Goal: Information Seeking & Learning: Learn about a topic

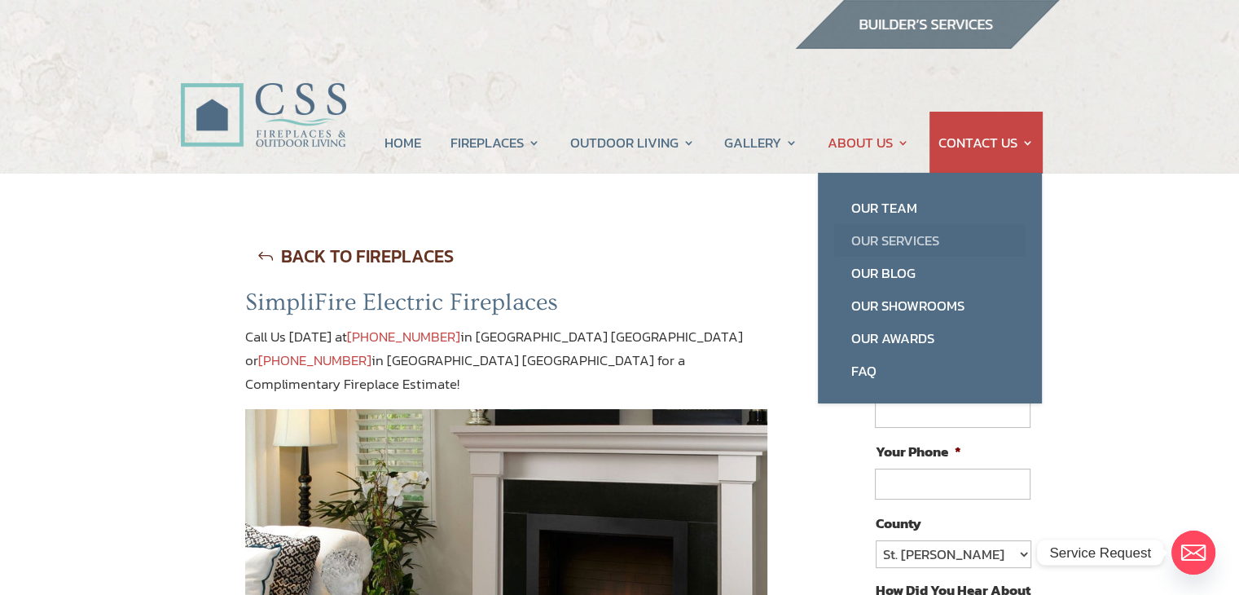
click at [896, 243] on link "Our Services" at bounding box center [929, 240] width 191 height 33
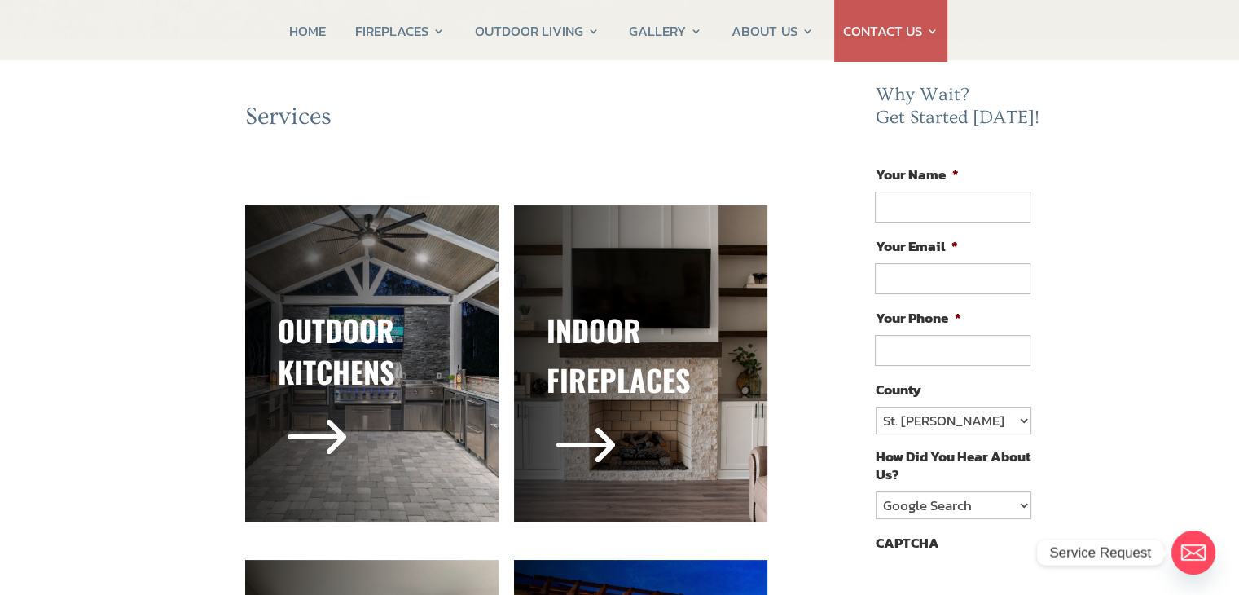
scroll to position [163, 0]
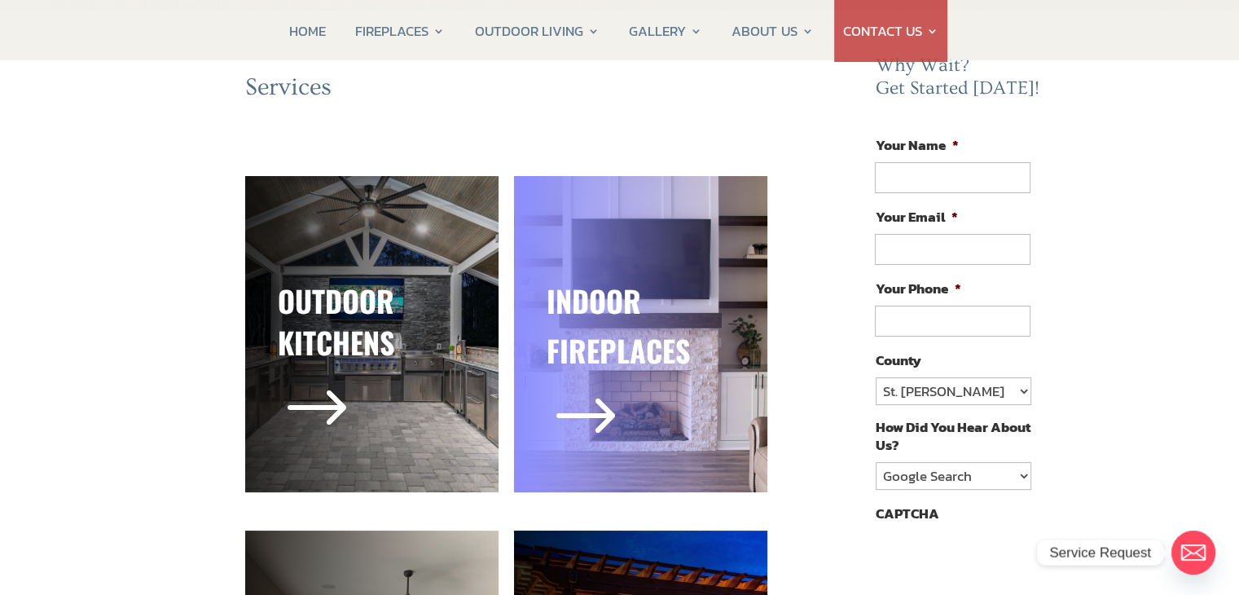
click at [683, 310] on h3 "indoor" at bounding box center [641, 304] width 188 height 49
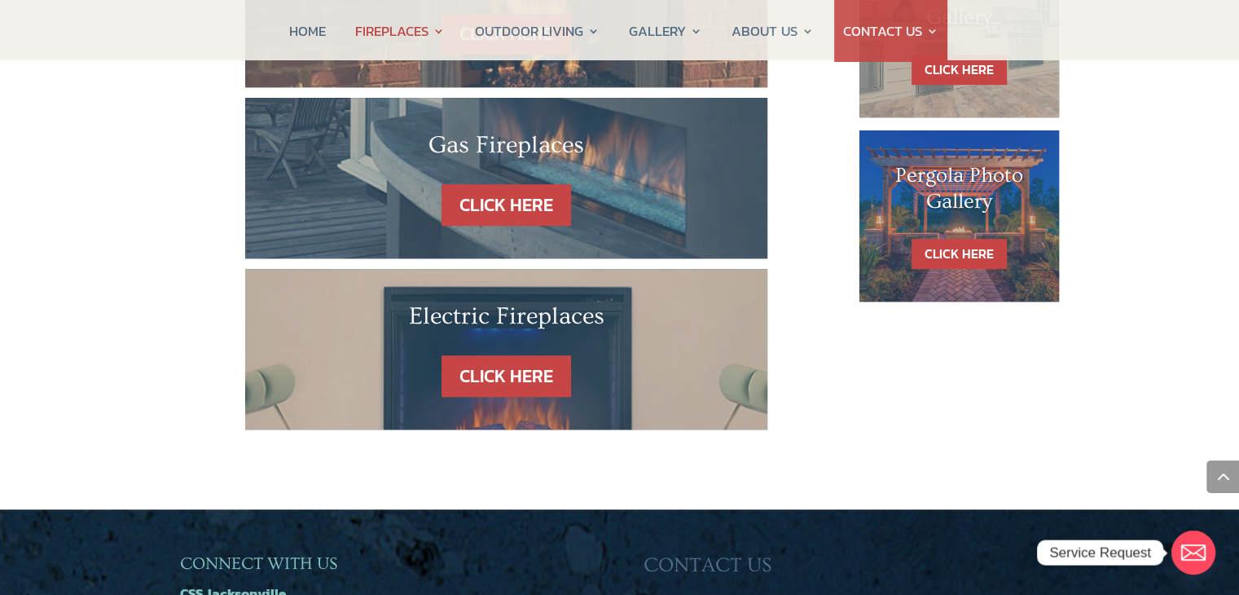
scroll to position [1141, 0]
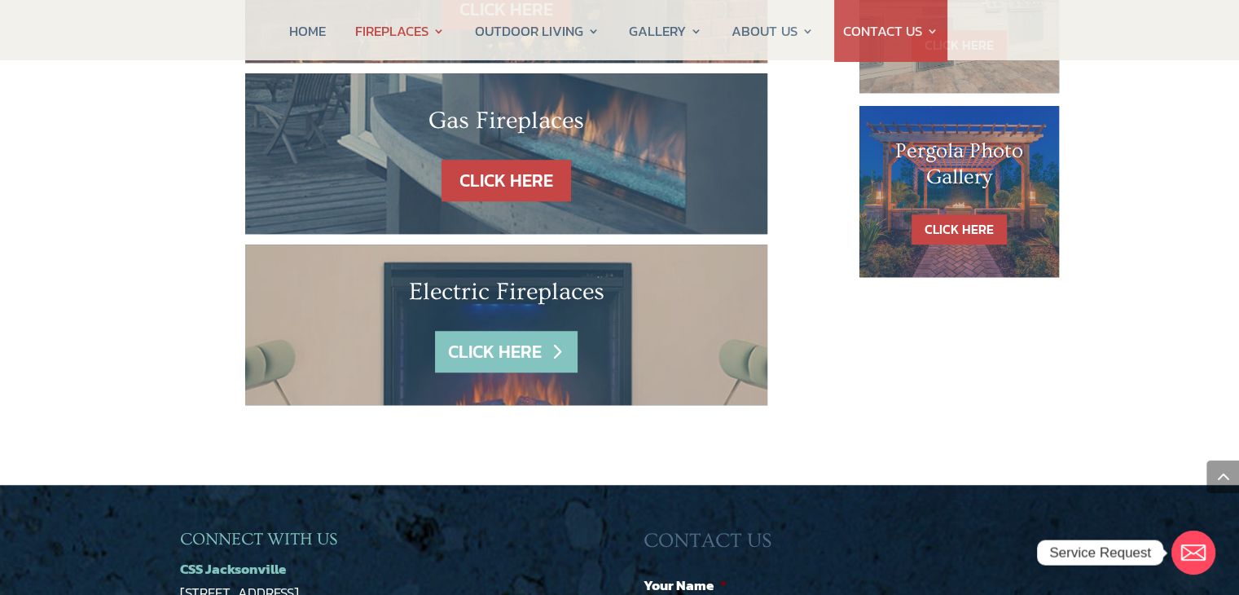
click at [530, 331] on link "CLICK HERE" at bounding box center [506, 352] width 142 height 42
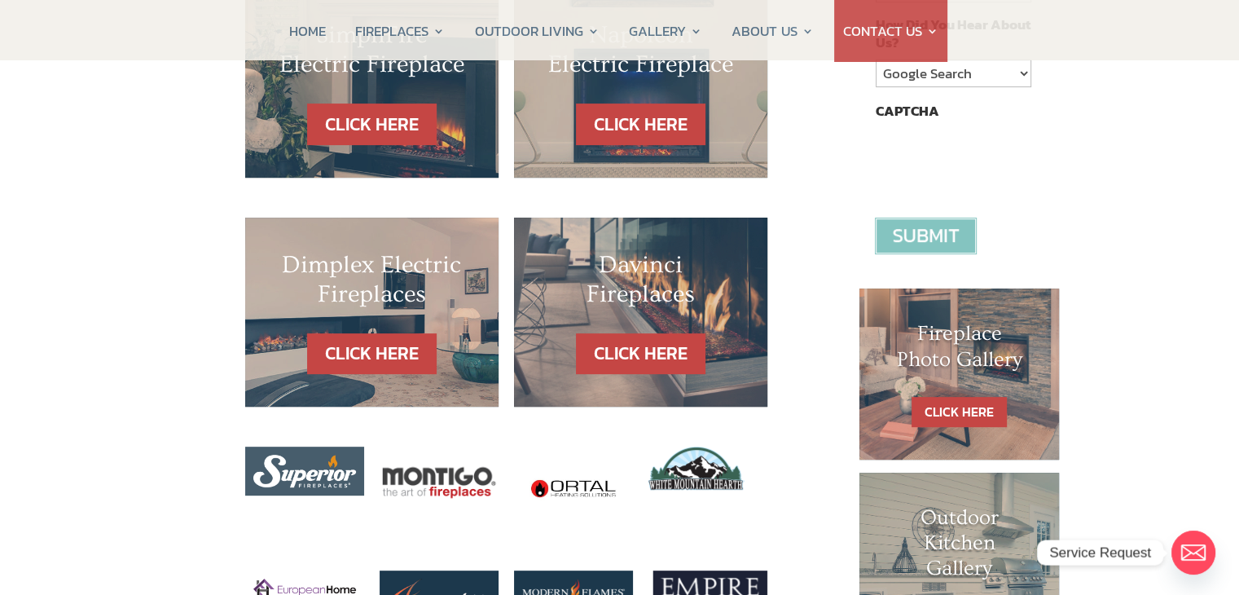
scroll to position [570, 0]
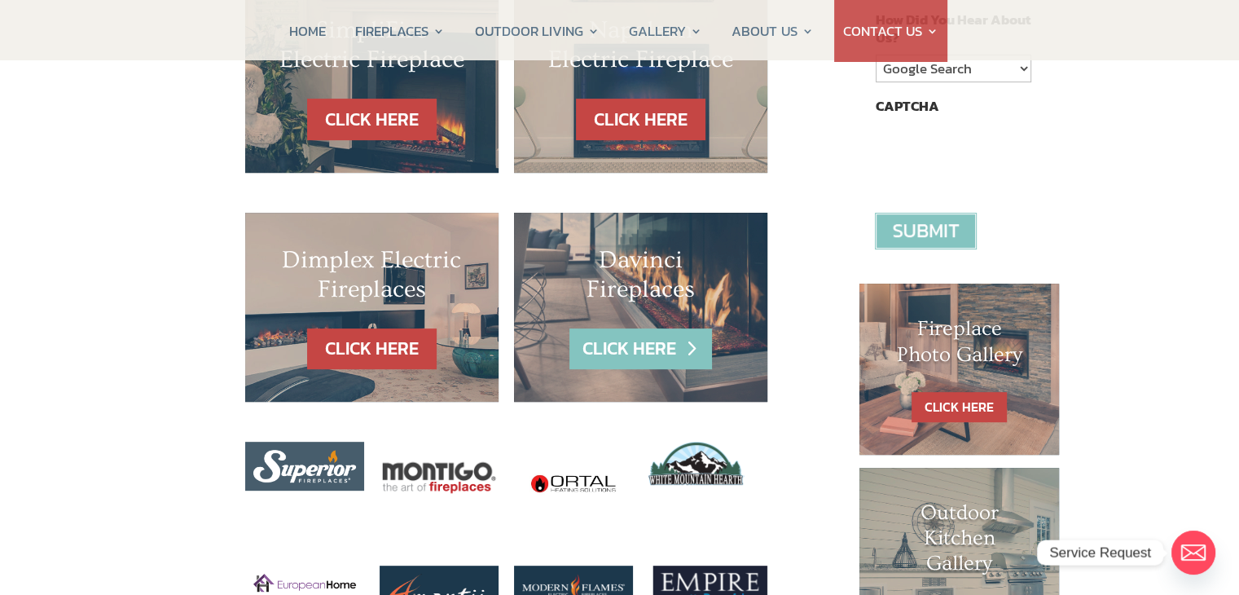
click at [652, 328] on link "CLICK HERE" at bounding box center [640, 349] width 142 height 42
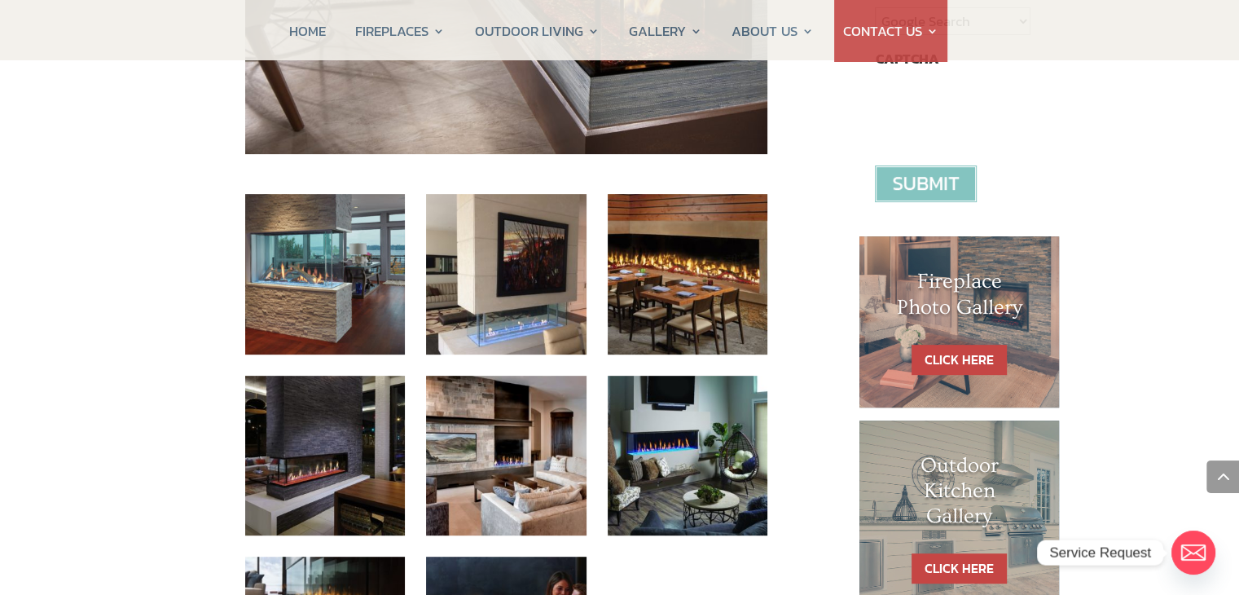
scroll to position [733, 0]
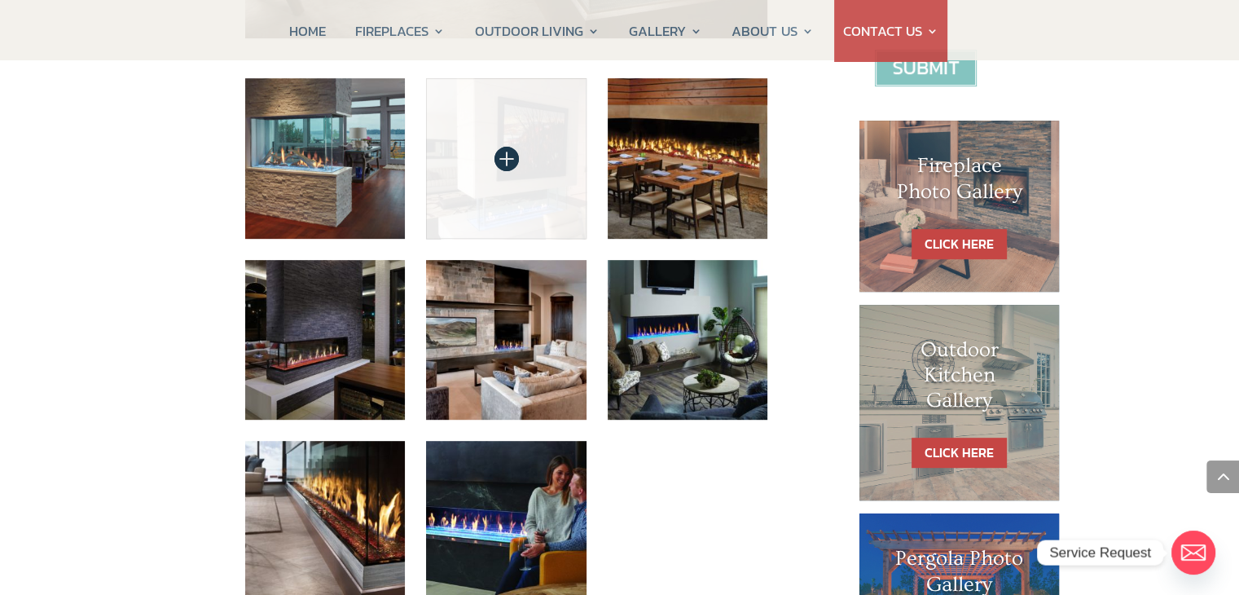
click at [477, 129] on img at bounding box center [506, 158] width 160 height 160
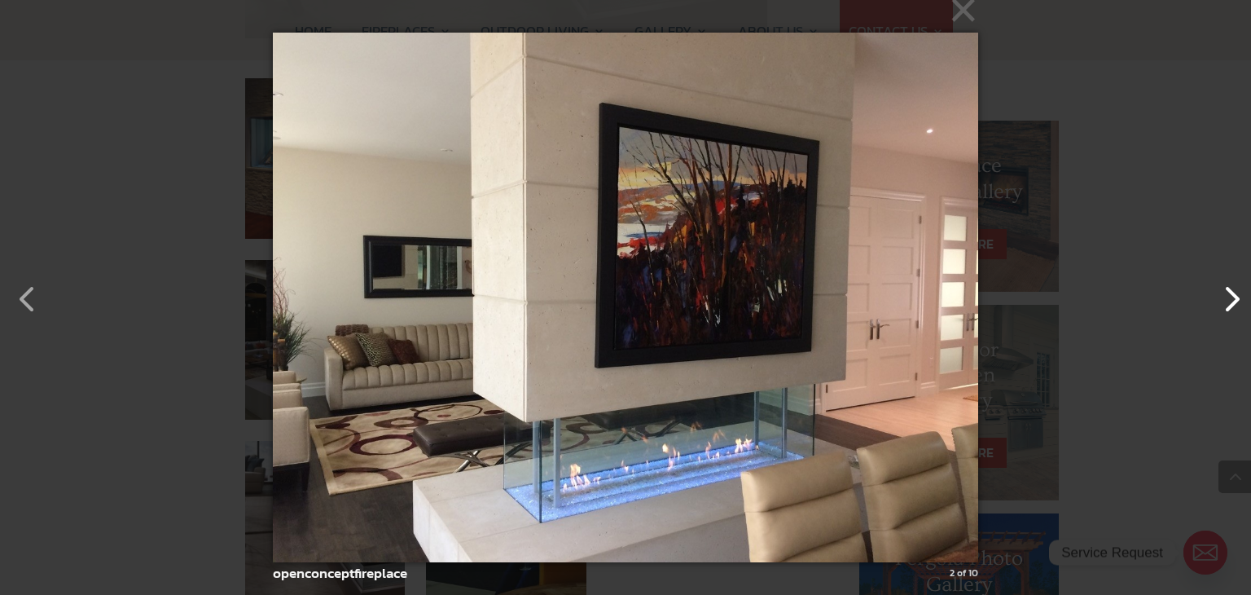
click at [1227, 301] on button "button" at bounding box center [1223, 290] width 39 height 39
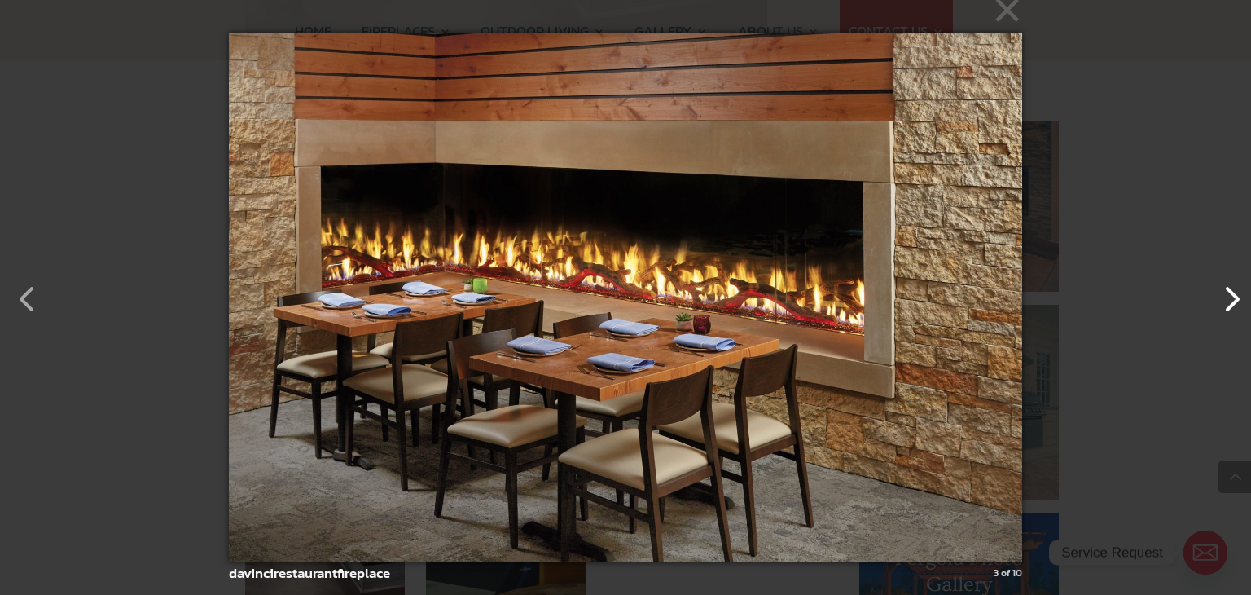
click at [1227, 301] on button "button" at bounding box center [1223, 290] width 39 height 39
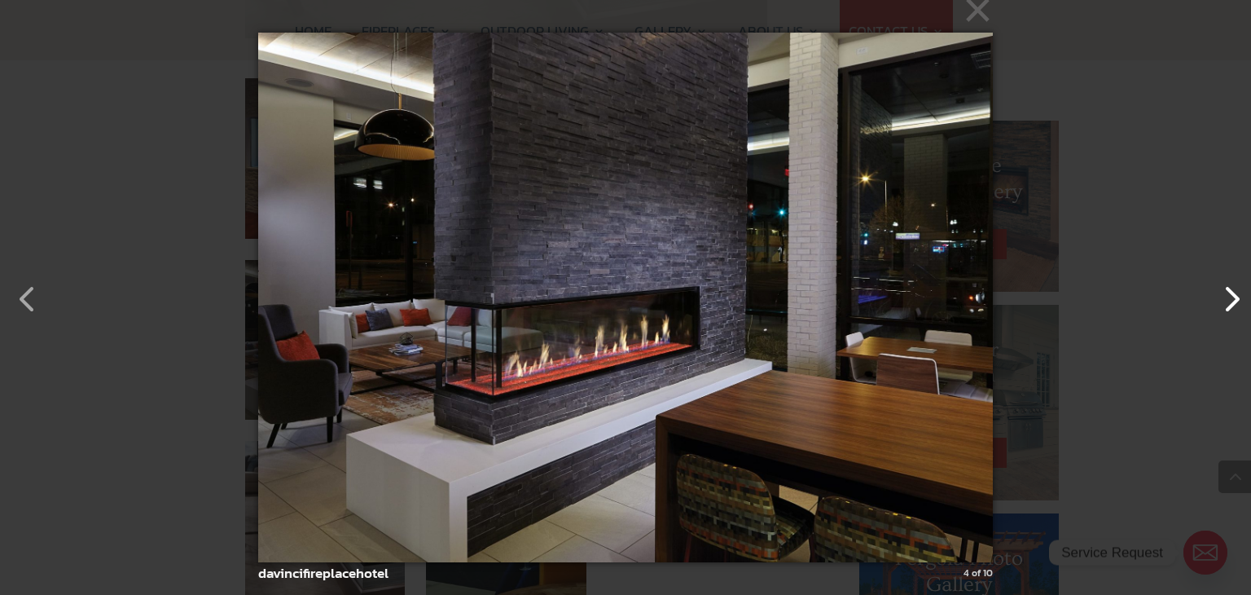
click at [1227, 301] on button "button" at bounding box center [1223, 290] width 39 height 39
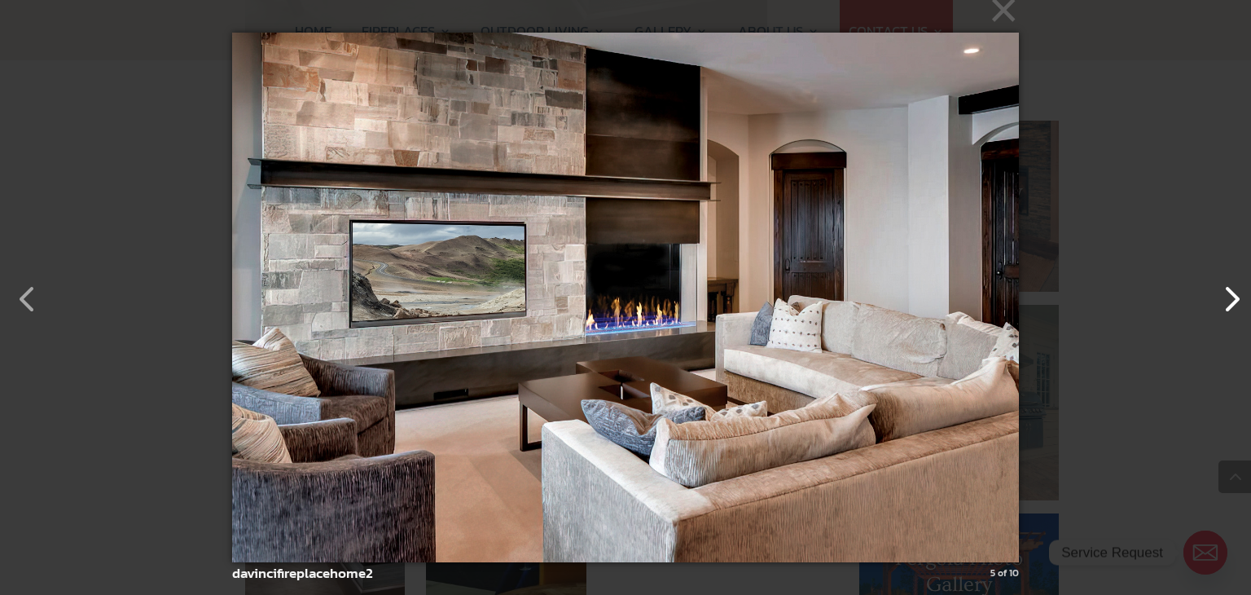
click at [1227, 301] on button "button" at bounding box center [1223, 290] width 39 height 39
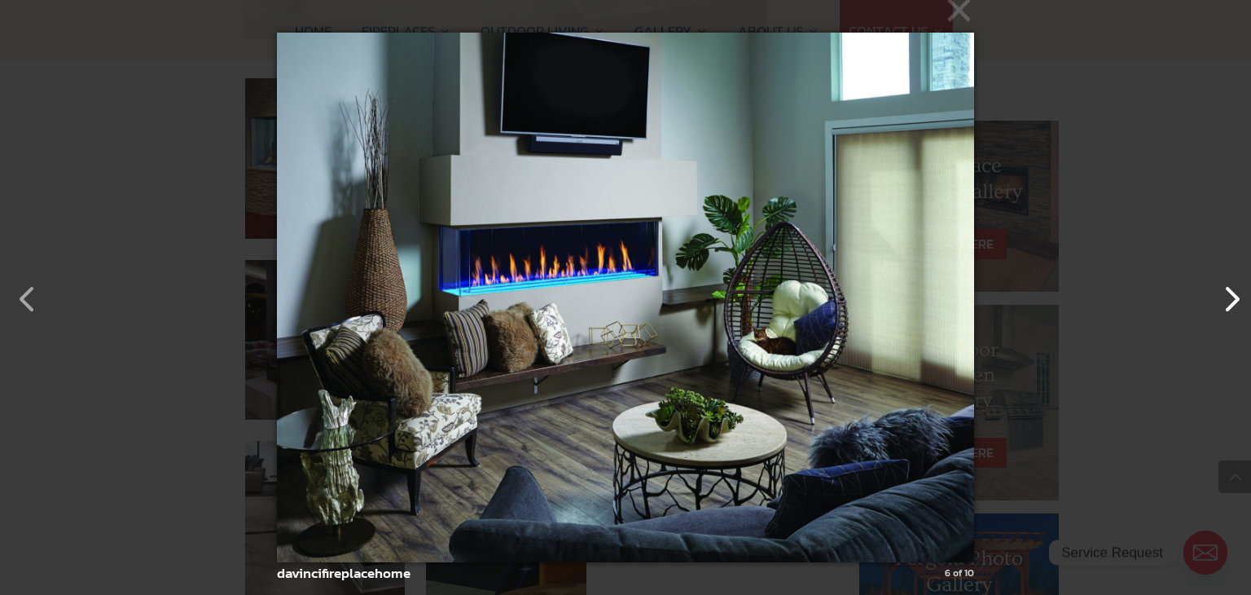
click at [1227, 301] on button "button" at bounding box center [1223, 290] width 39 height 39
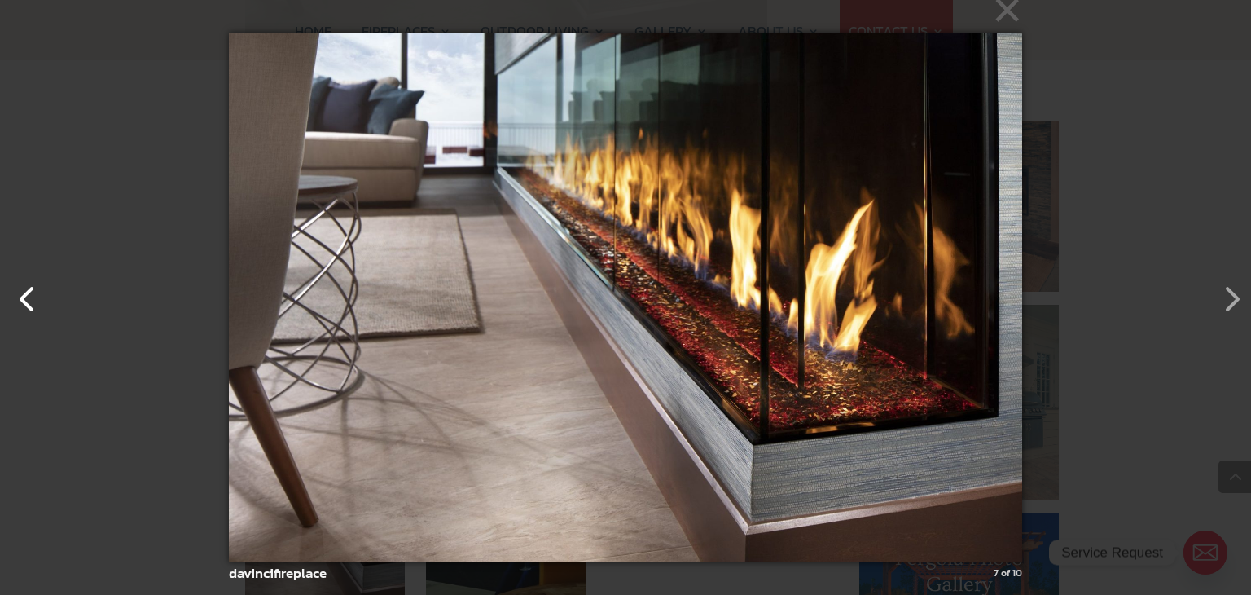
click at [33, 295] on button "button" at bounding box center [19, 290] width 39 height 39
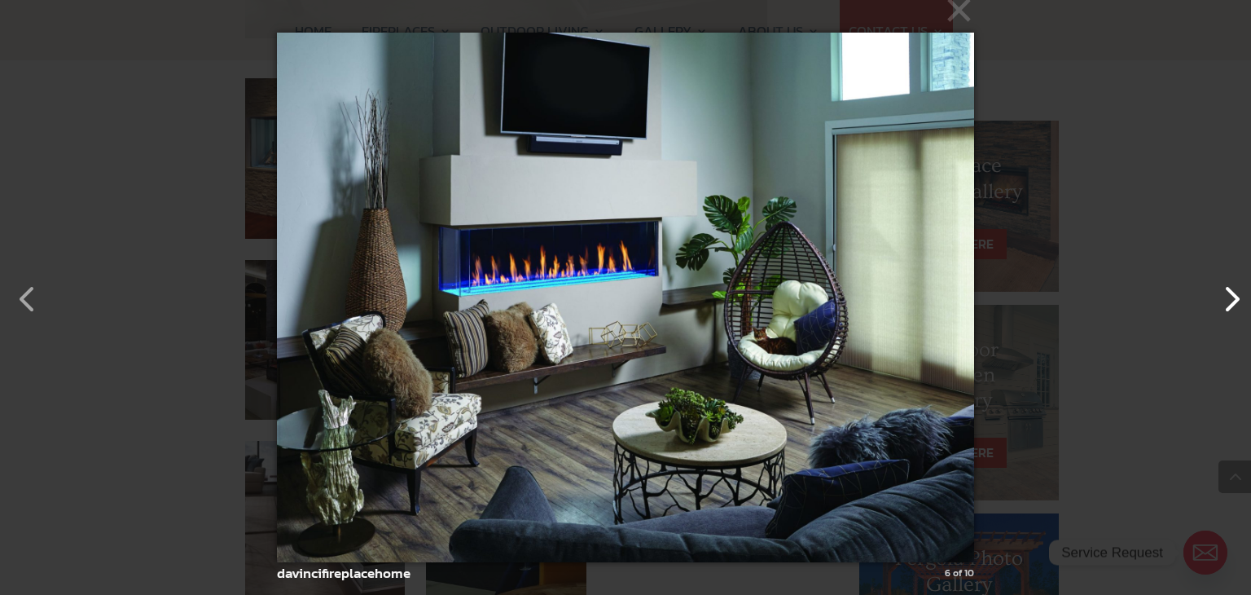
click at [1232, 304] on button "button" at bounding box center [1223, 290] width 39 height 39
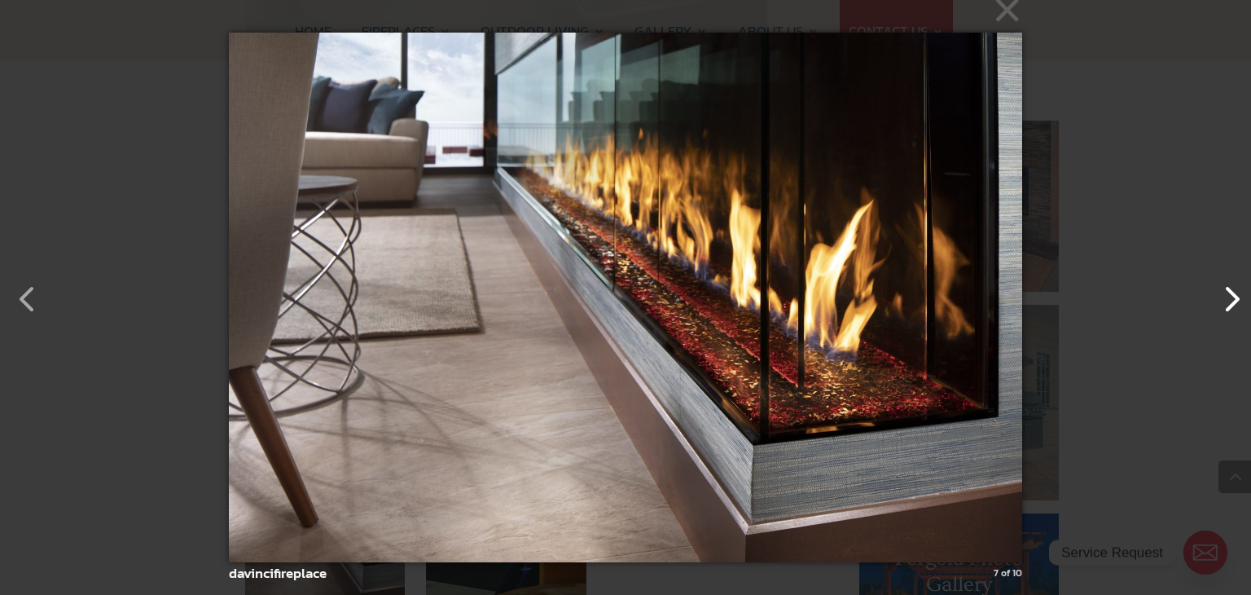
click at [1232, 304] on button "button" at bounding box center [1223, 290] width 39 height 39
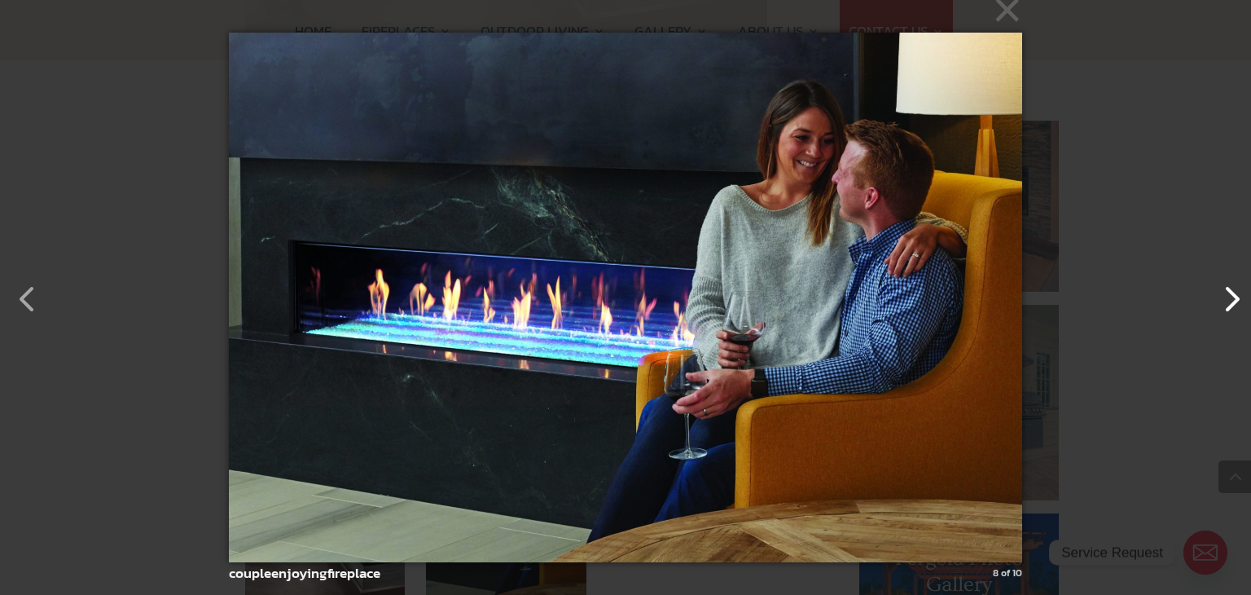
click at [1232, 304] on button "button" at bounding box center [1223, 290] width 39 height 39
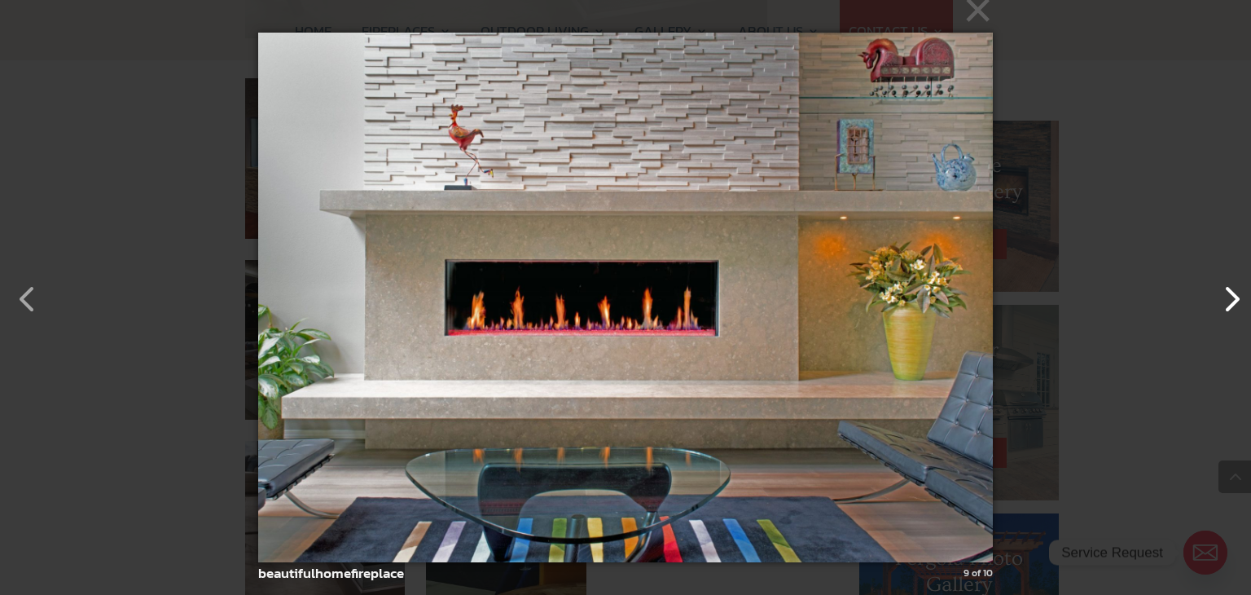
click at [1232, 304] on button "button" at bounding box center [1223, 290] width 39 height 39
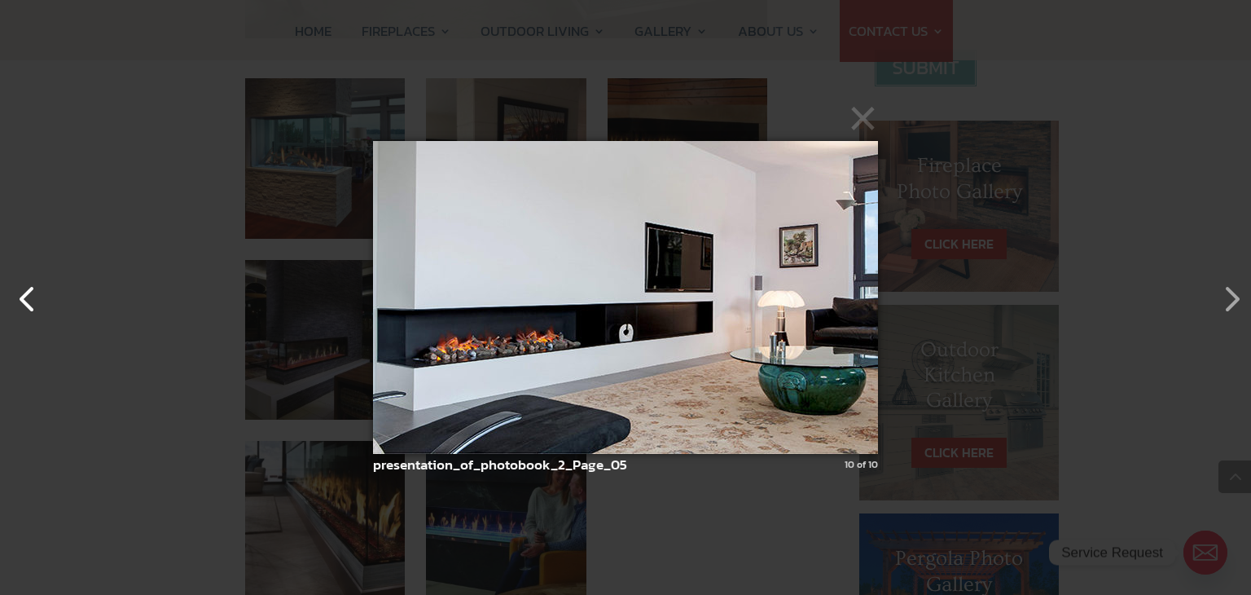
click at [33, 306] on button "button" at bounding box center [19, 290] width 39 height 39
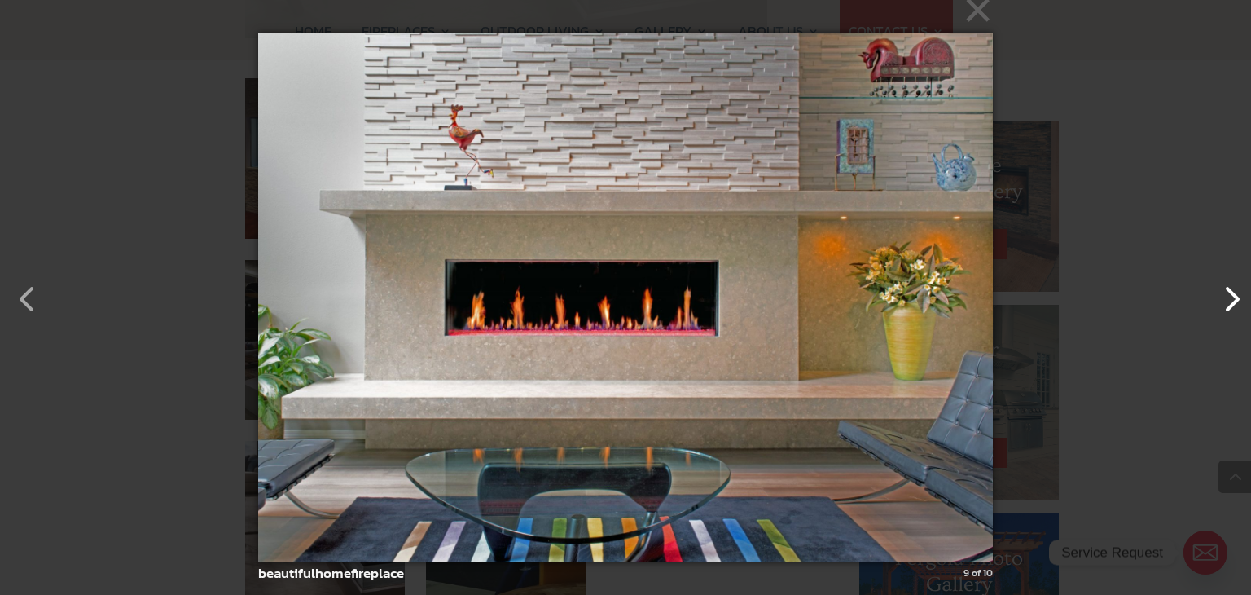
click at [1230, 306] on button "button" at bounding box center [1223, 290] width 39 height 39
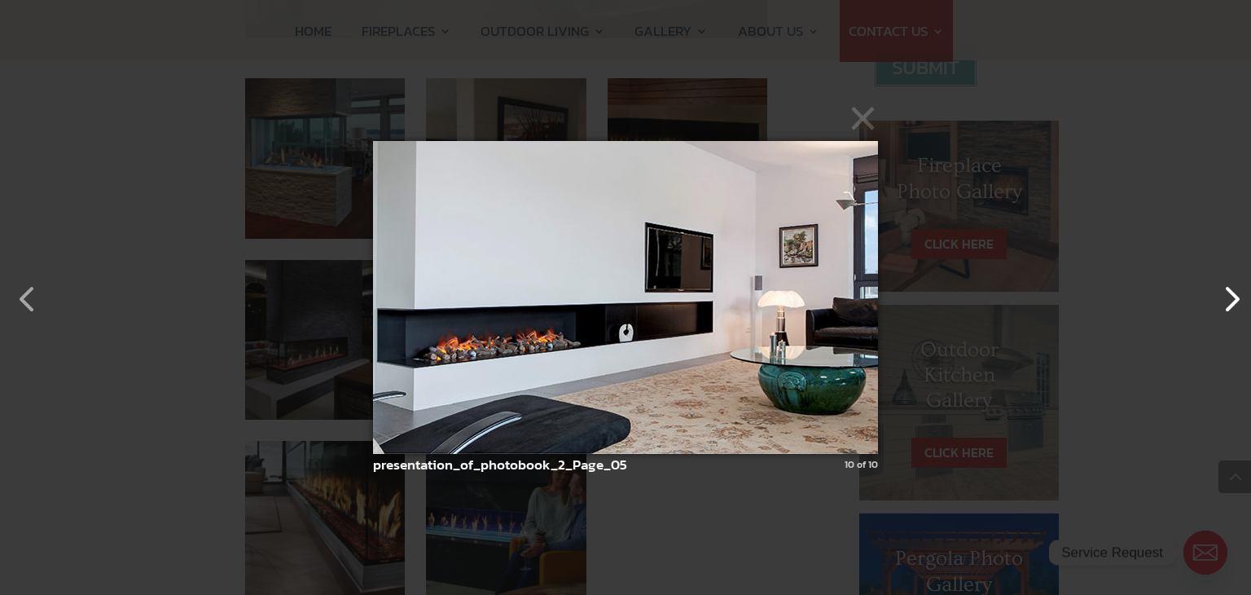
click at [1230, 306] on button "button" at bounding box center [1223, 290] width 39 height 39
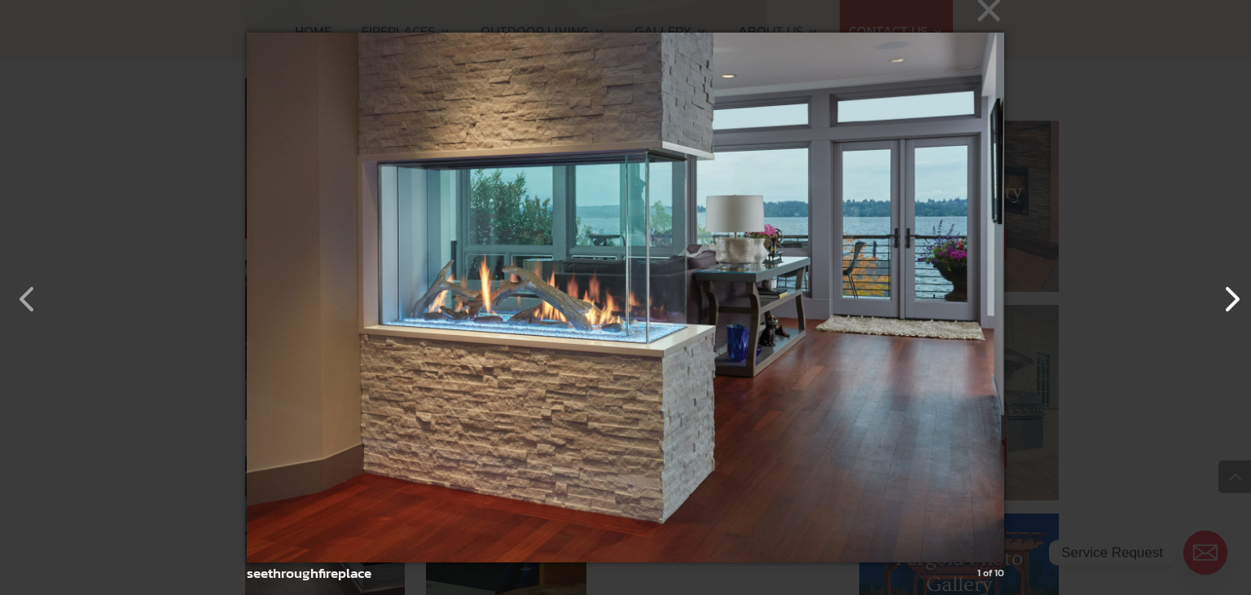
click at [1230, 306] on button "button" at bounding box center [1223, 290] width 39 height 39
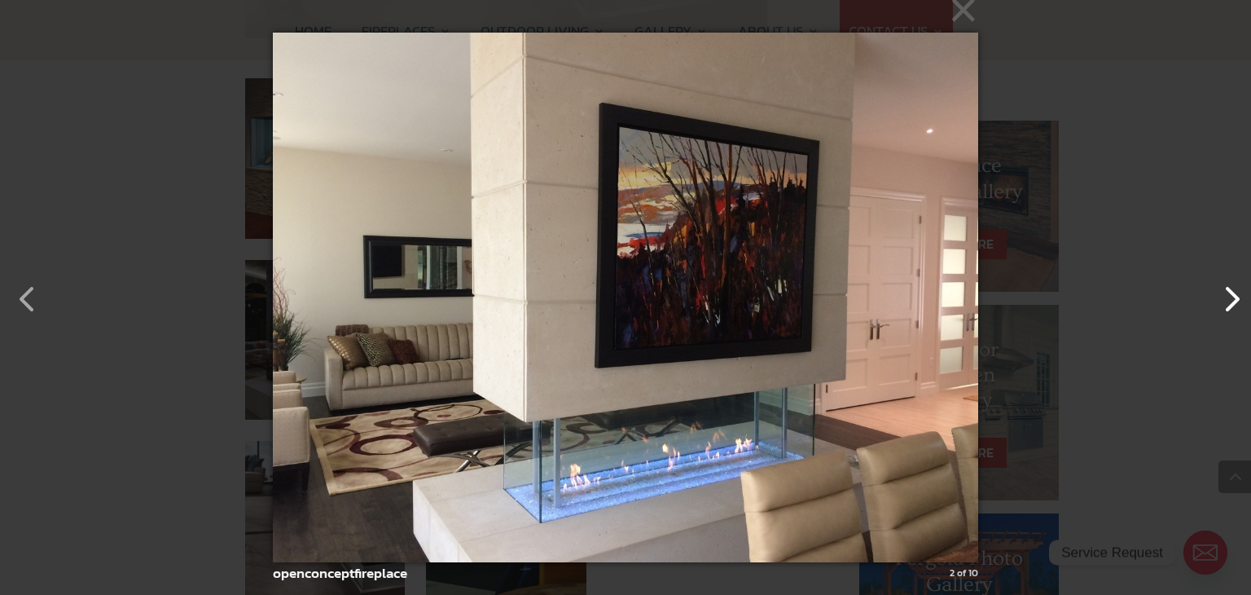
click at [1230, 306] on button "button" at bounding box center [1223, 290] width 39 height 39
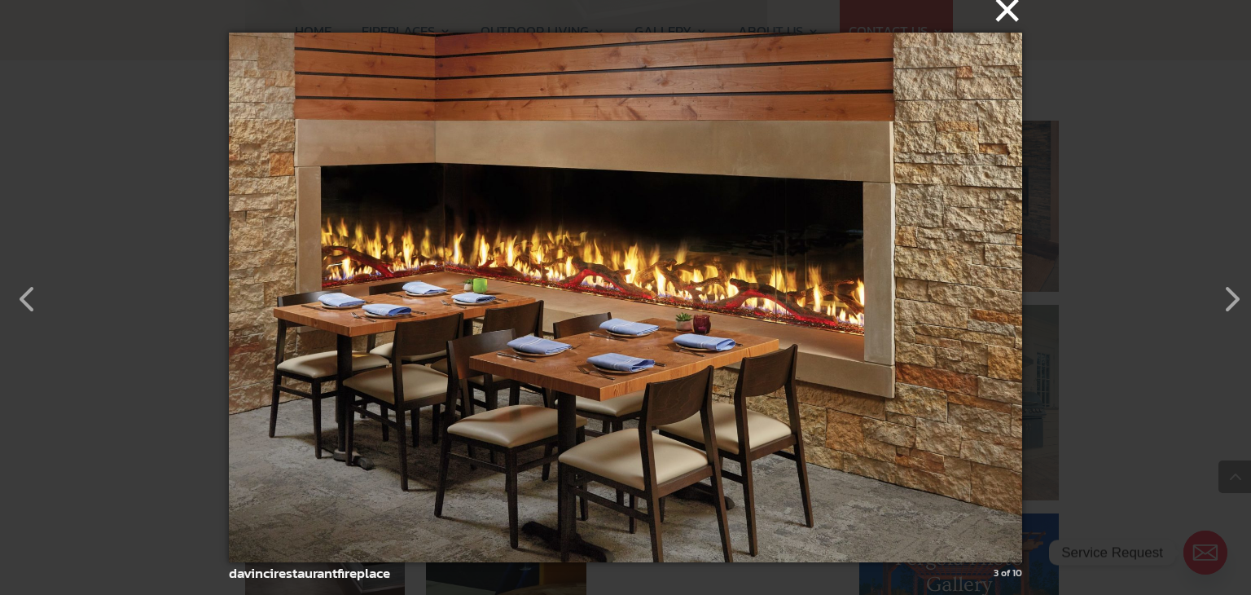
click at [1009, 21] on button "×" at bounding box center [631, 10] width 794 height 36
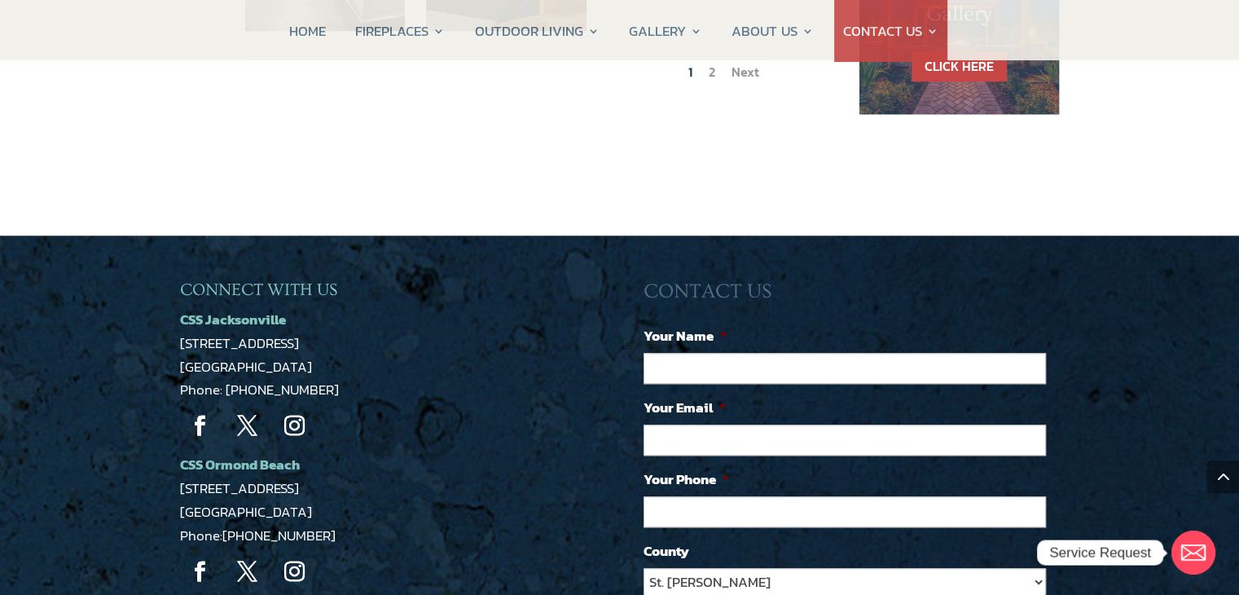
scroll to position [1059, 0]
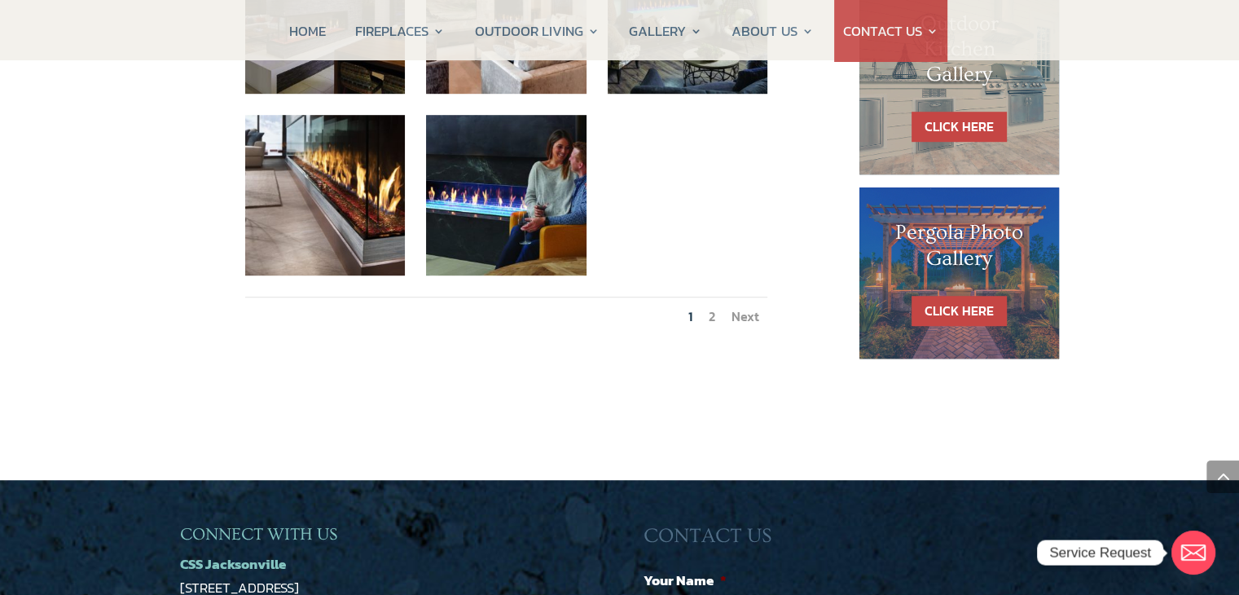
click at [710, 306] on link "2" at bounding box center [712, 316] width 7 height 20
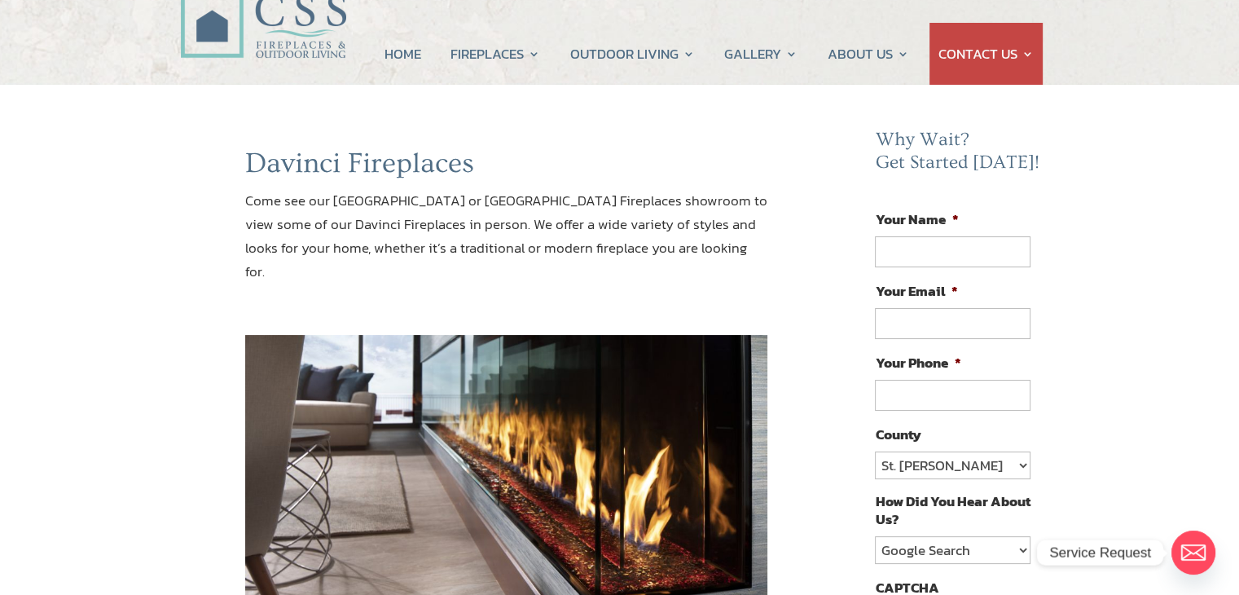
scroll to position [0, 0]
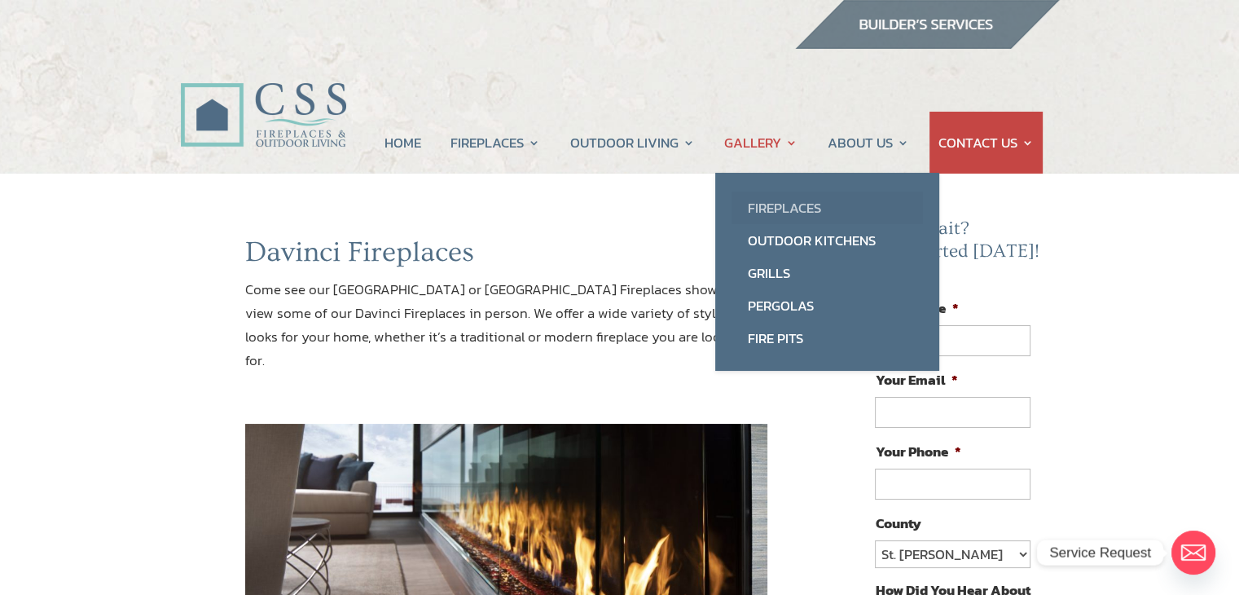
click at [763, 210] on link "Fireplaces" at bounding box center [827, 207] width 191 height 33
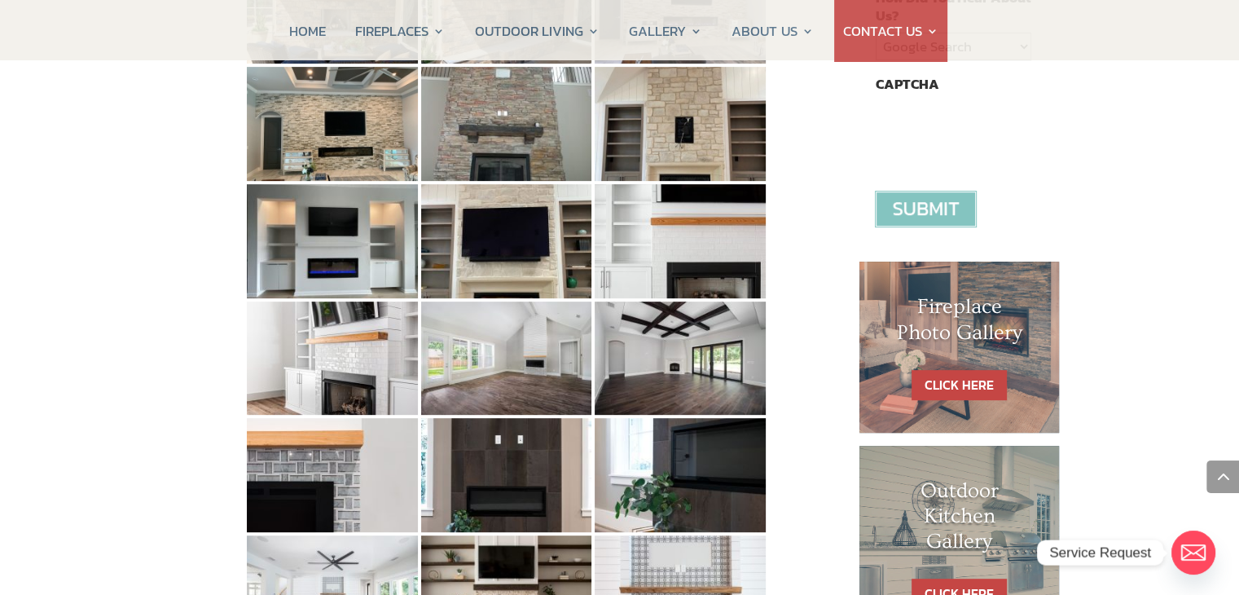
scroll to position [815, 0]
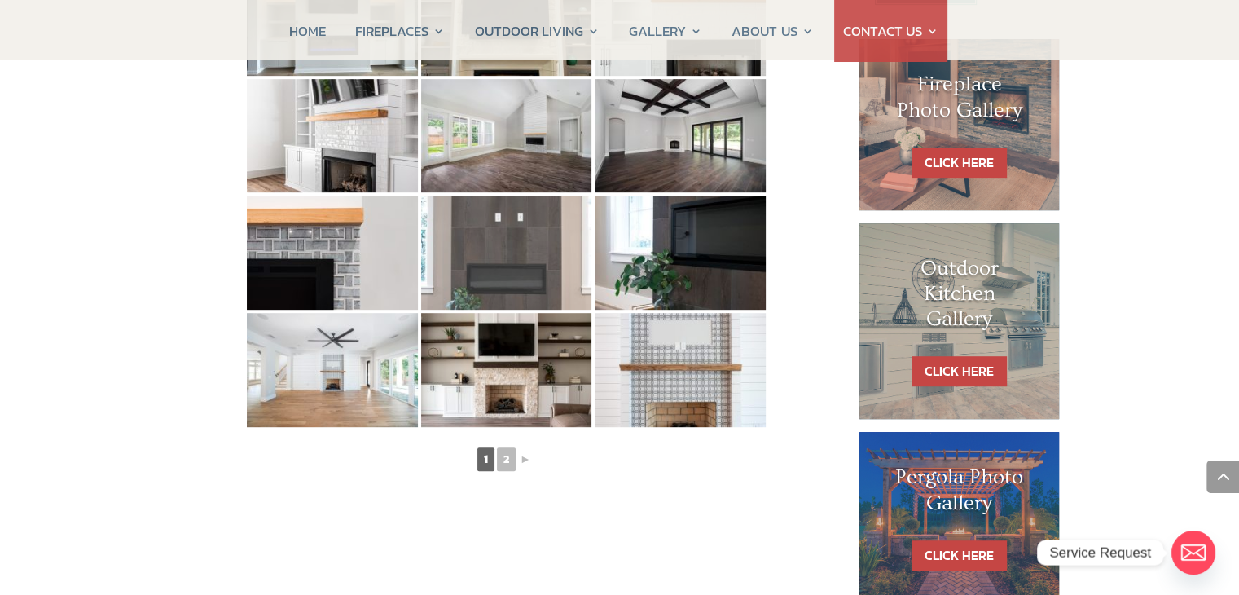
click at [524, 273] on img at bounding box center [506, 253] width 171 height 114
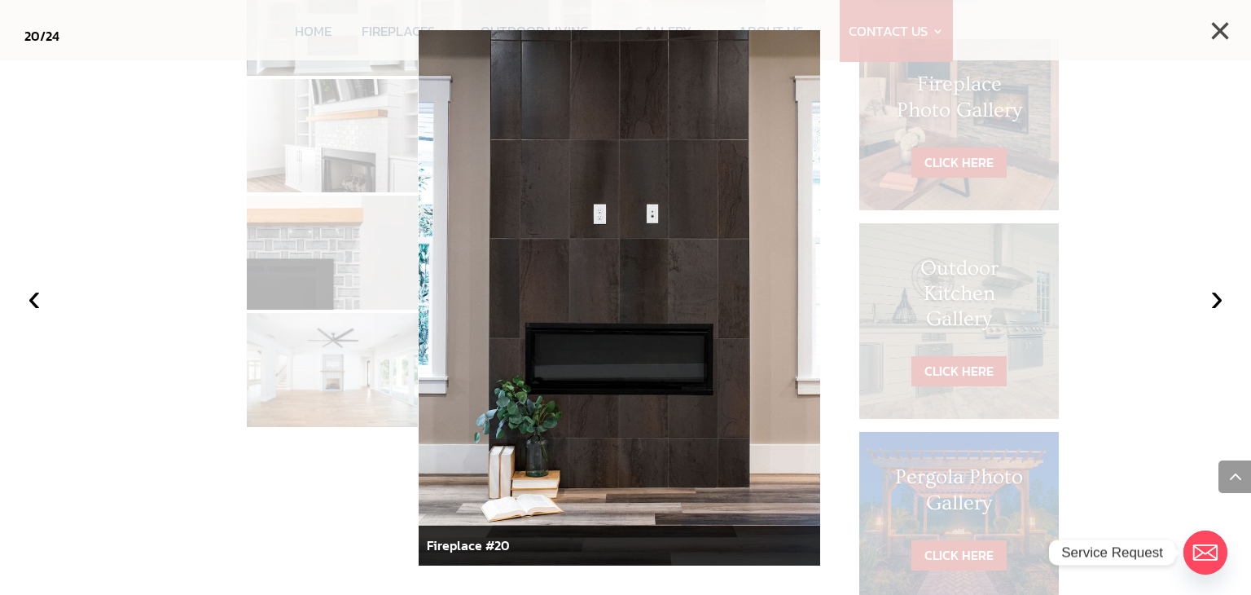
click at [1217, 30] on button "×" at bounding box center [1220, 31] width 36 height 36
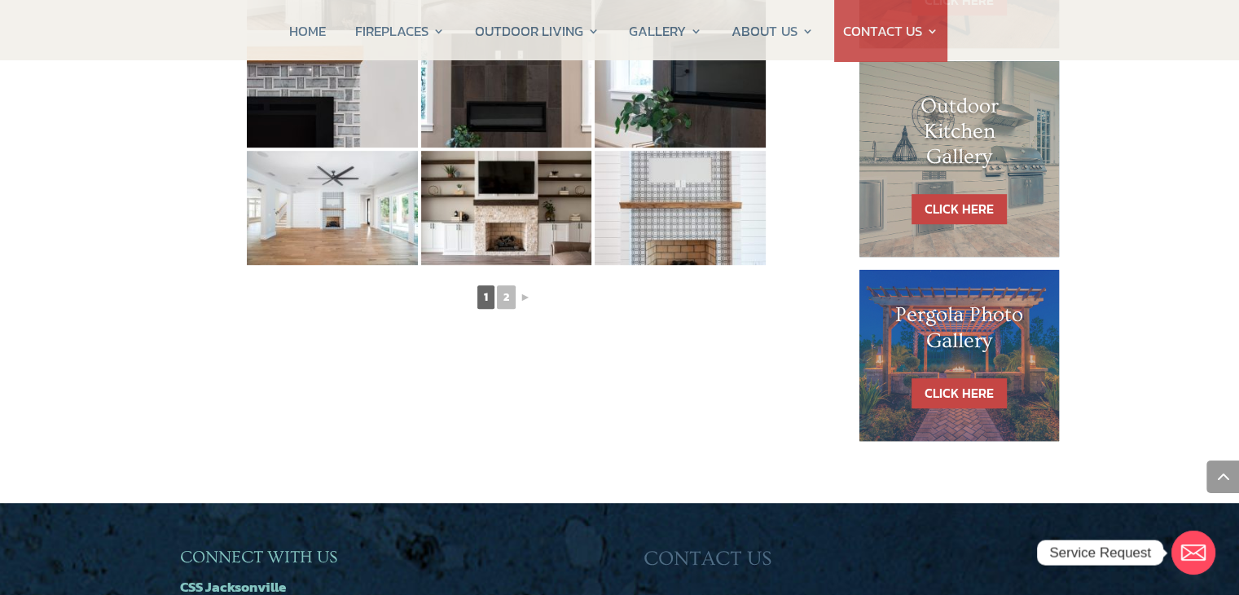
scroll to position [978, 0]
click at [506, 301] on link "2" at bounding box center [506, 296] width 19 height 24
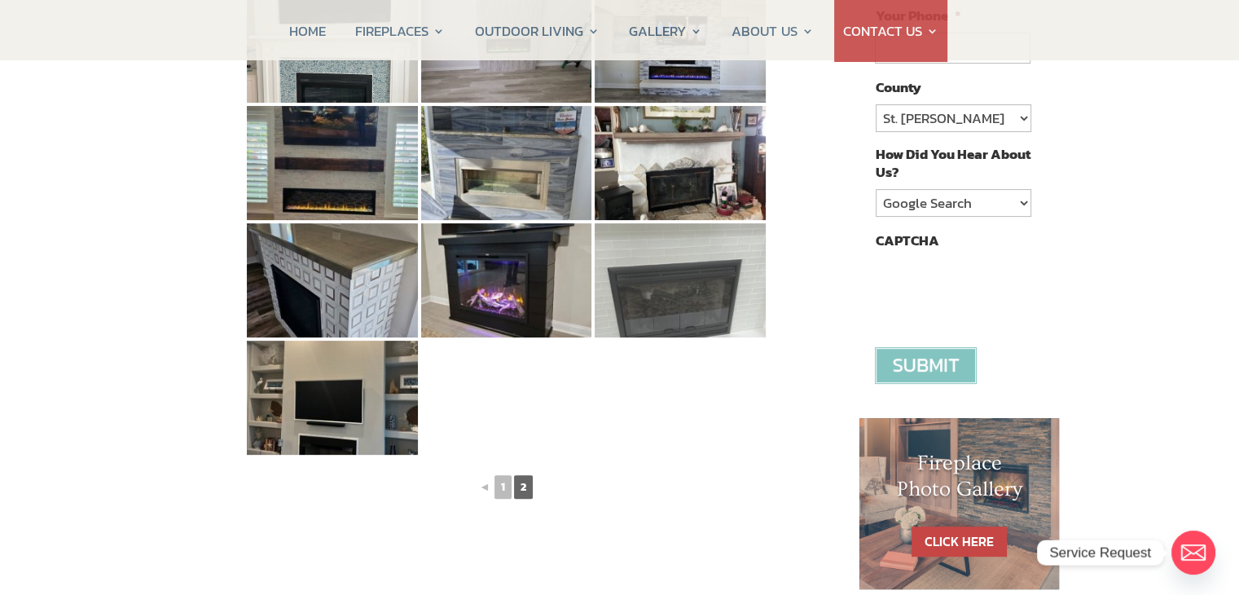
scroll to position [407, 0]
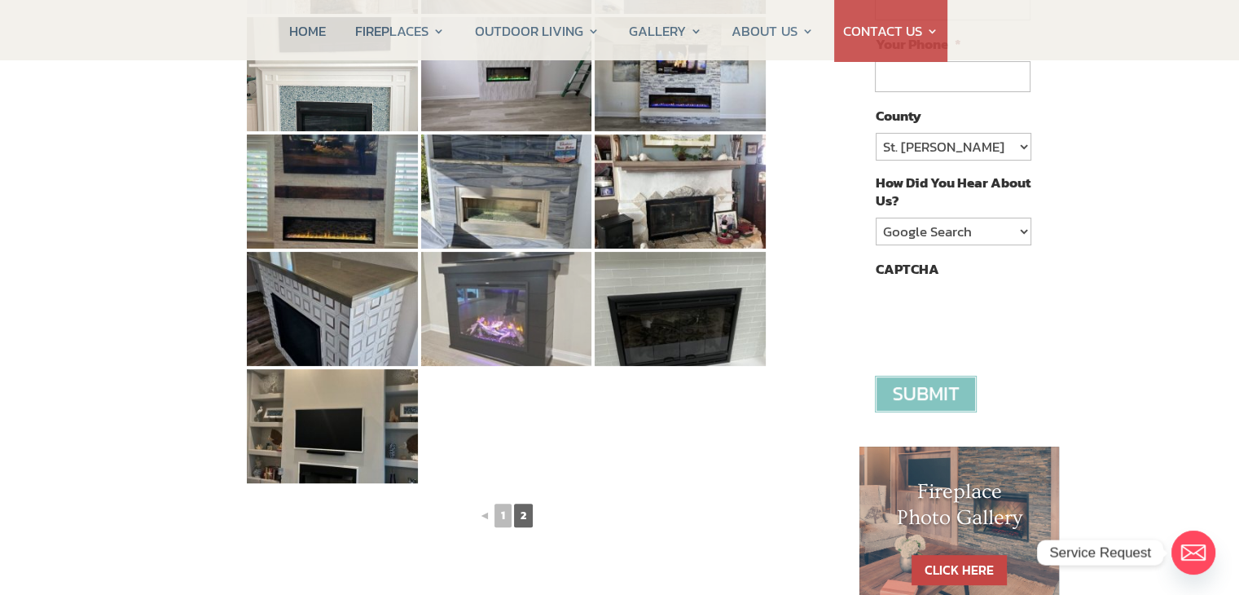
click at [541, 332] on img at bounding box center [506, 309] width 171 height 114
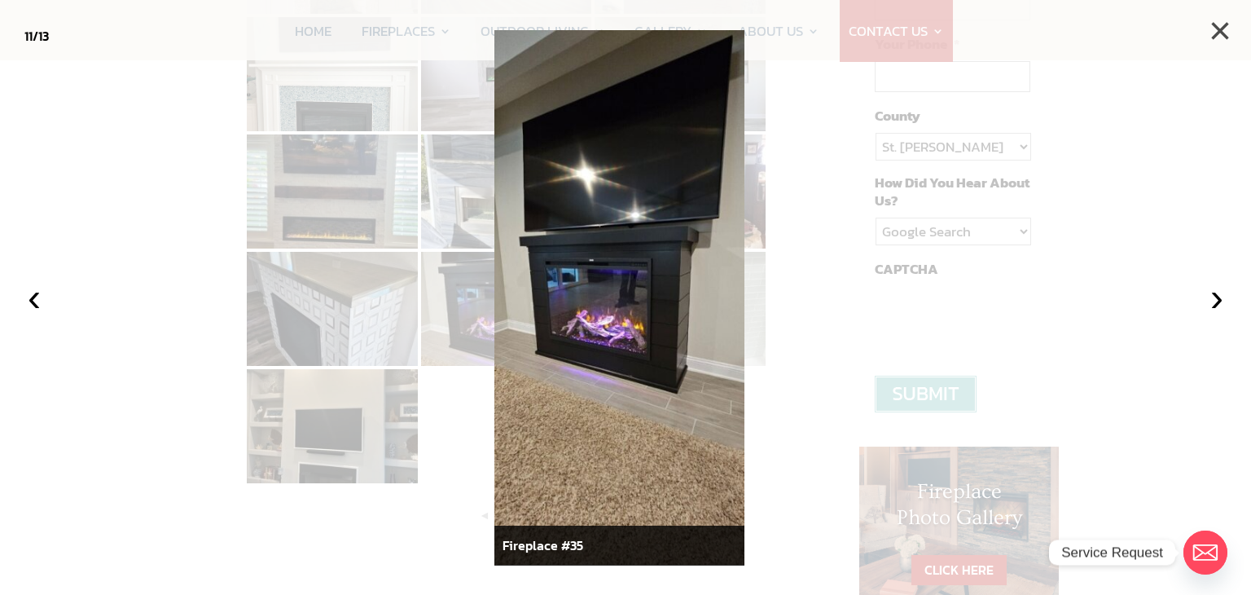
click at [1224, 39] on button "×" at bounding box center [1220, 31] width 36 height 36
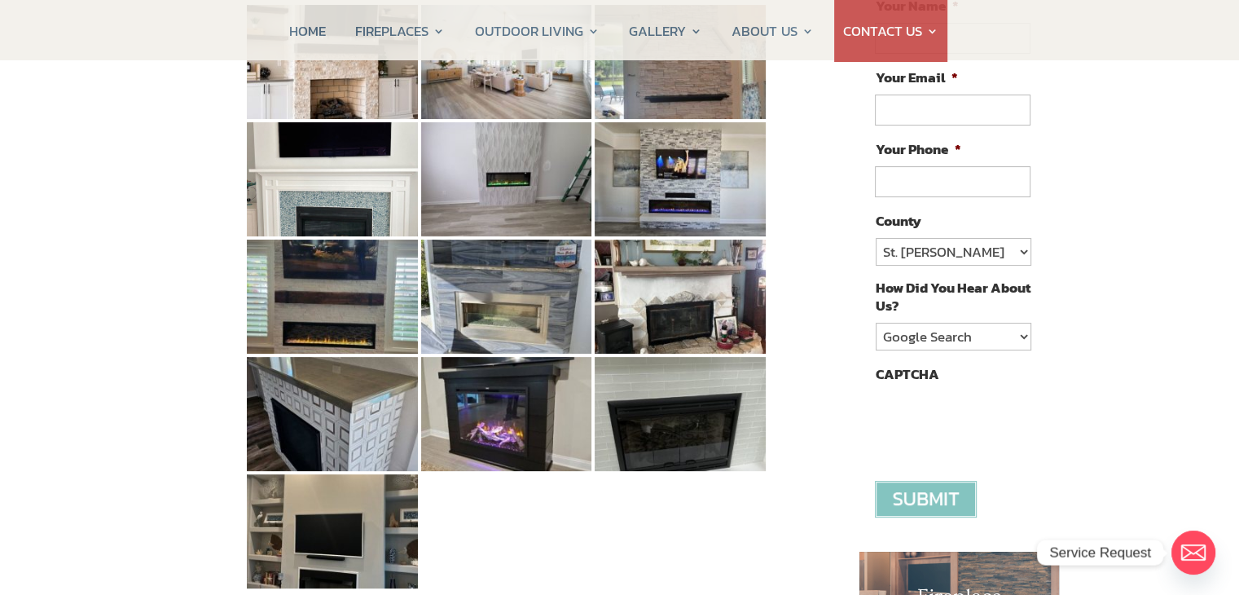
scroll to position [0, 0]
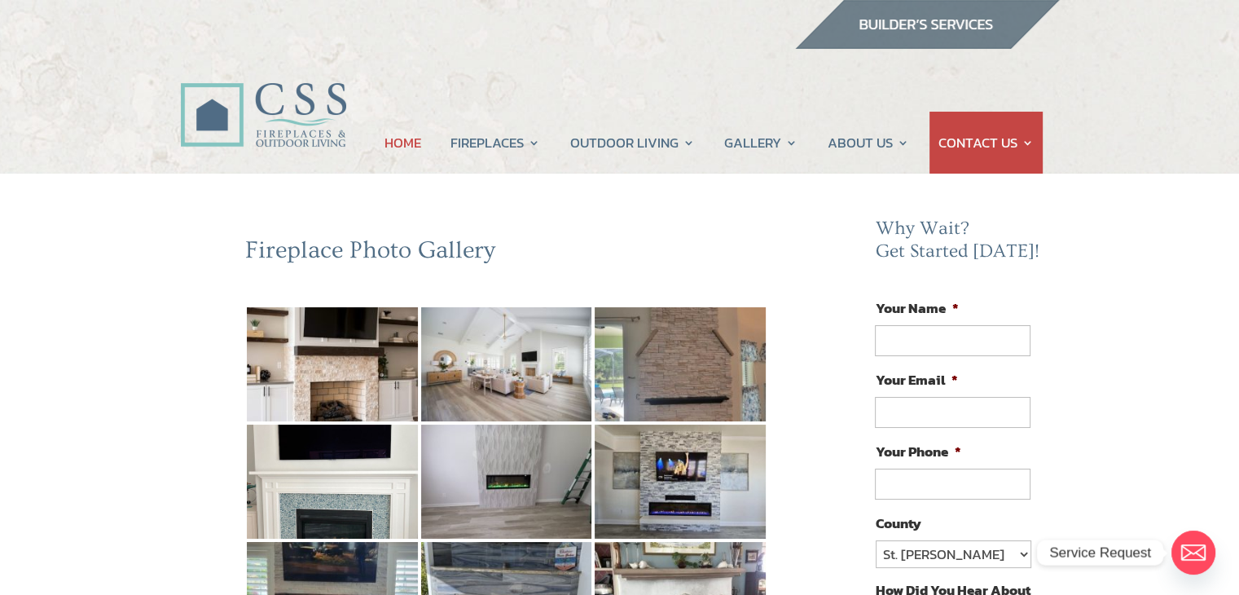
click at [410, 147] on link "HOME" at bounding box center [403, 143] width 37 height 62
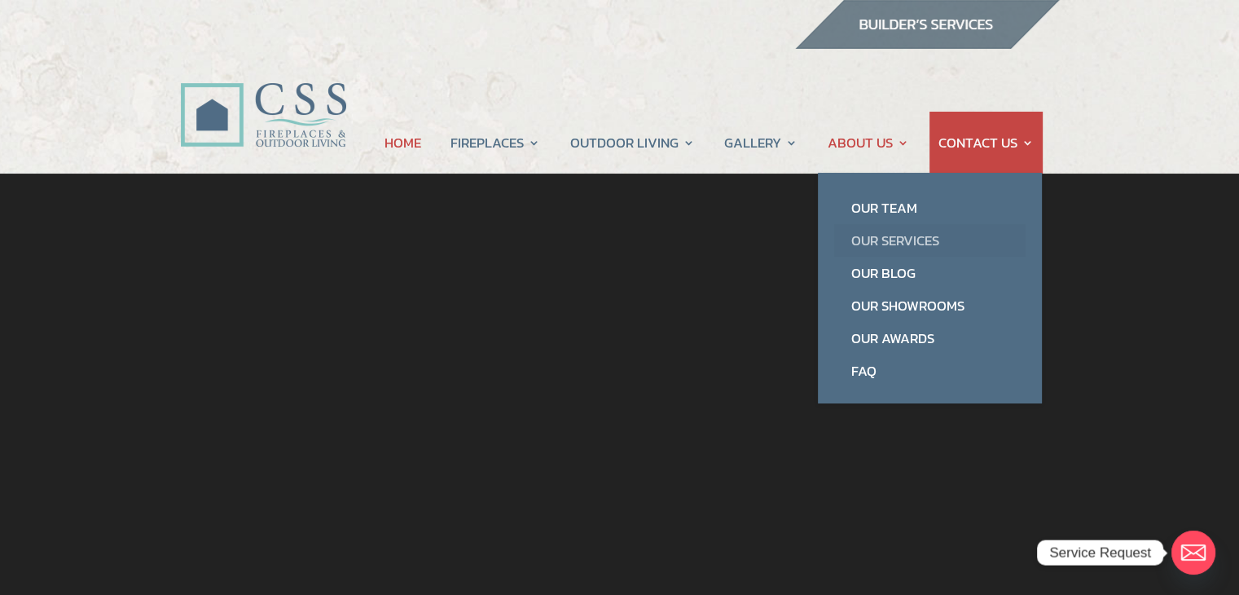
click at [873, 232] on link "Our Services" at bounding box center [929, 240] width 191 height 33
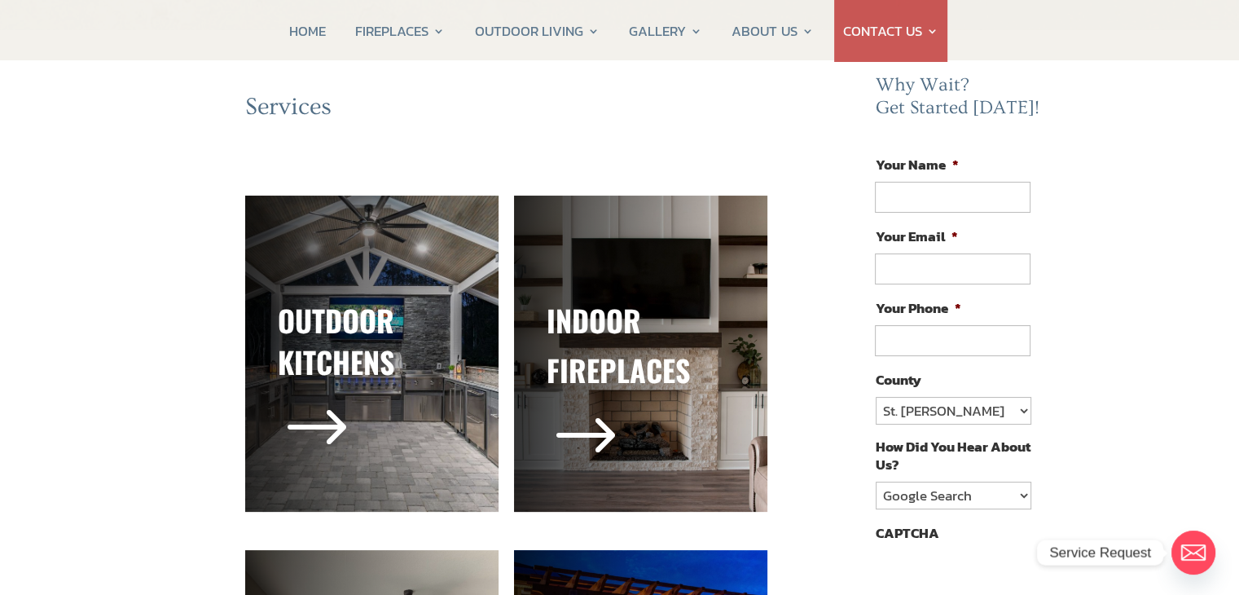
scroll to position [244, 0]
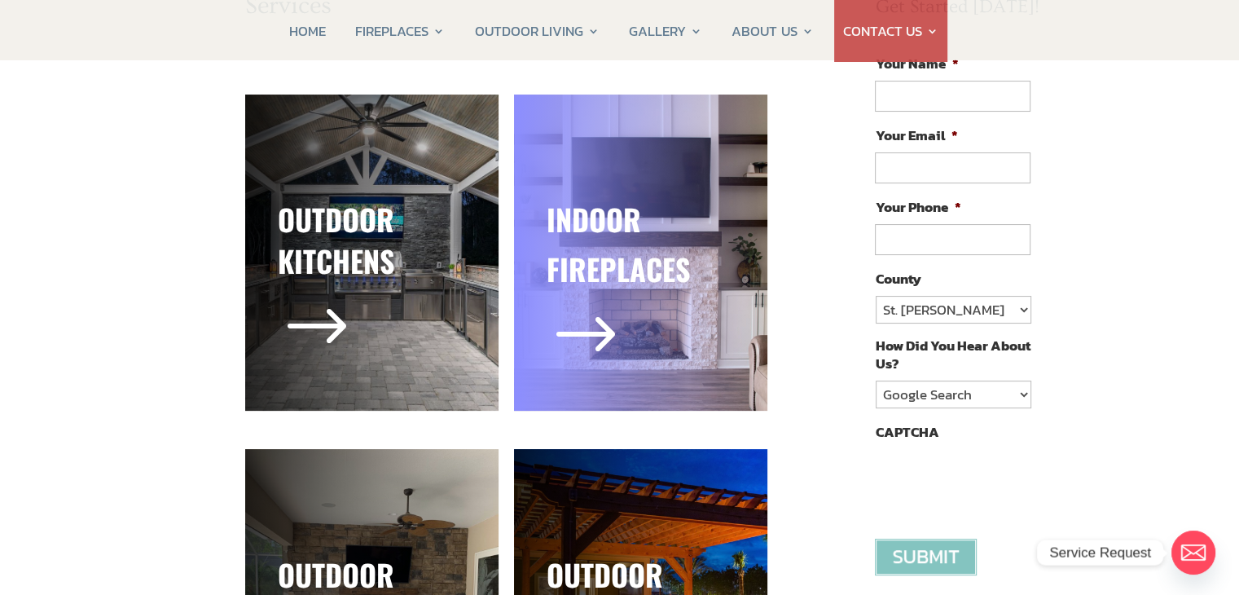
click at [565, 301] on span "$" at bounding box center [586, 336] width 78 height 78
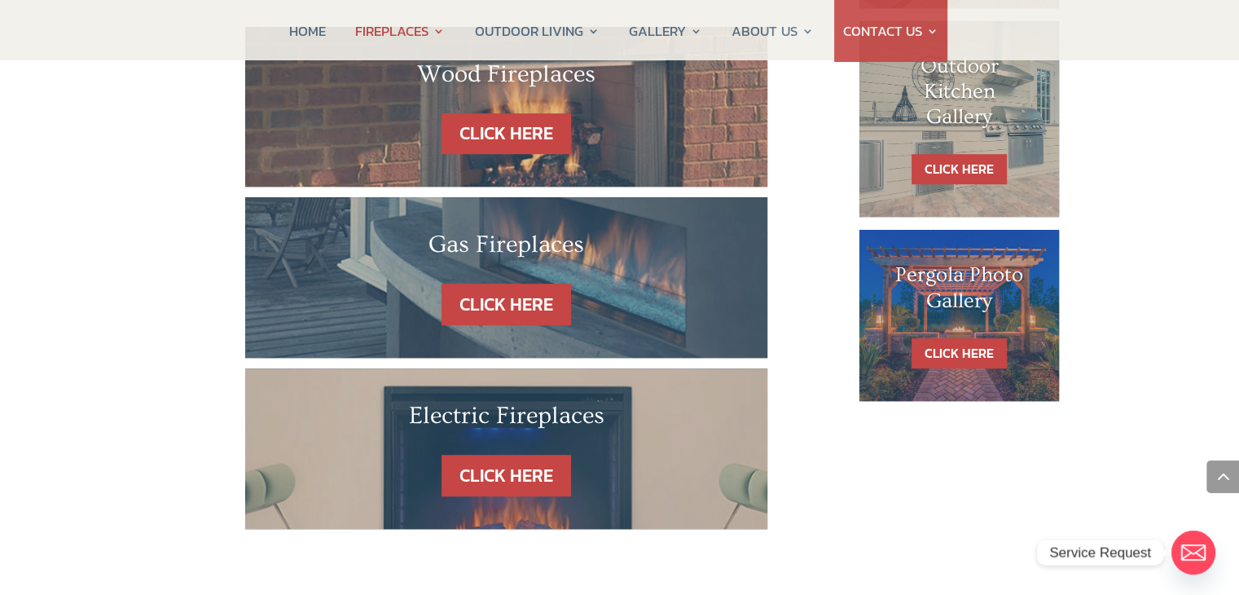
scroll to position [978, 0]
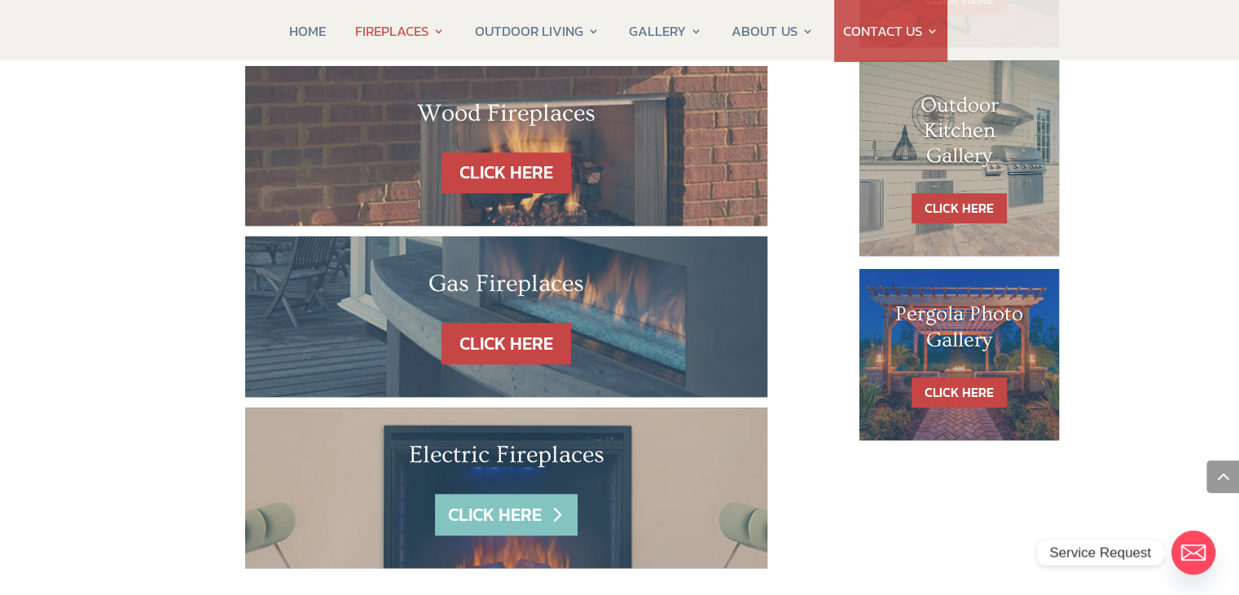
click at [522, 494] on link "CLICK HERE" at bounding box center [506, 515] width 142 height 42
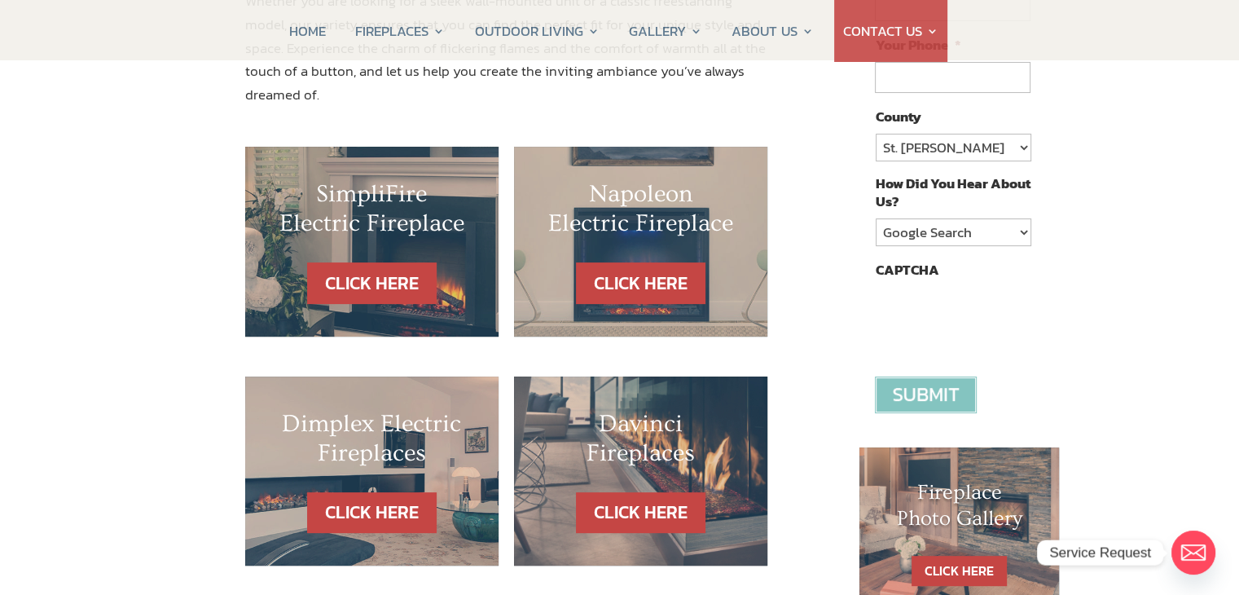
scroll to position [407, 0]
click at [375, 262] on link "CLICK HERE" at bounding box center [372, 283] width 142 height 42
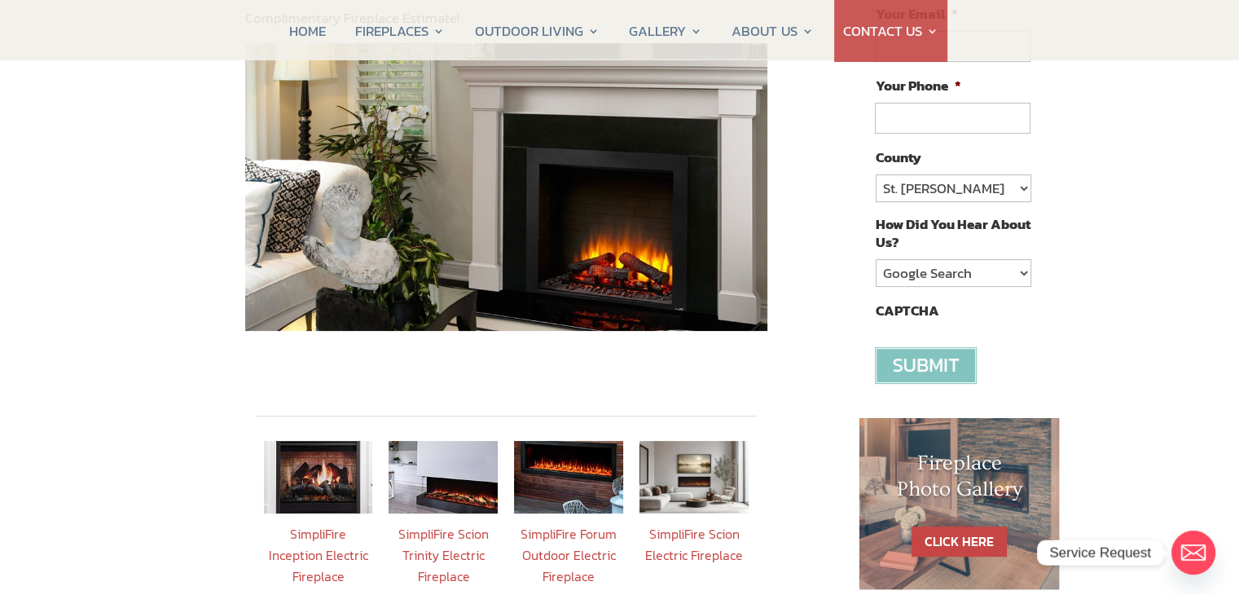
scroll to position [407, 0]
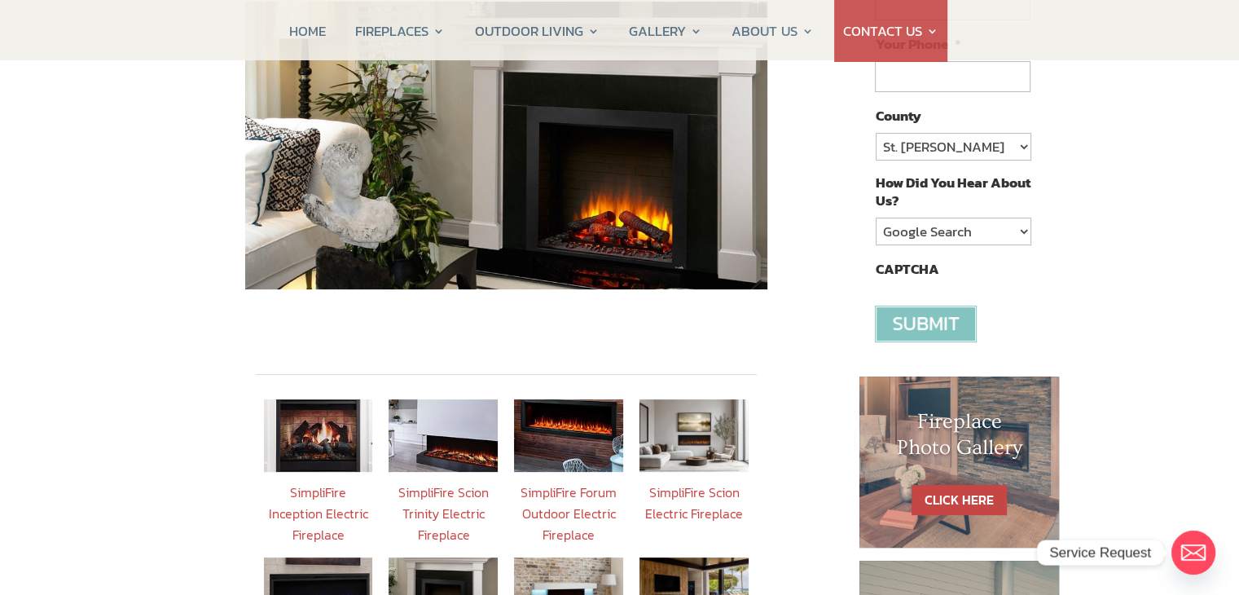
click at [335, 429] on img at bounding box center [318, 435] width 109 height 73
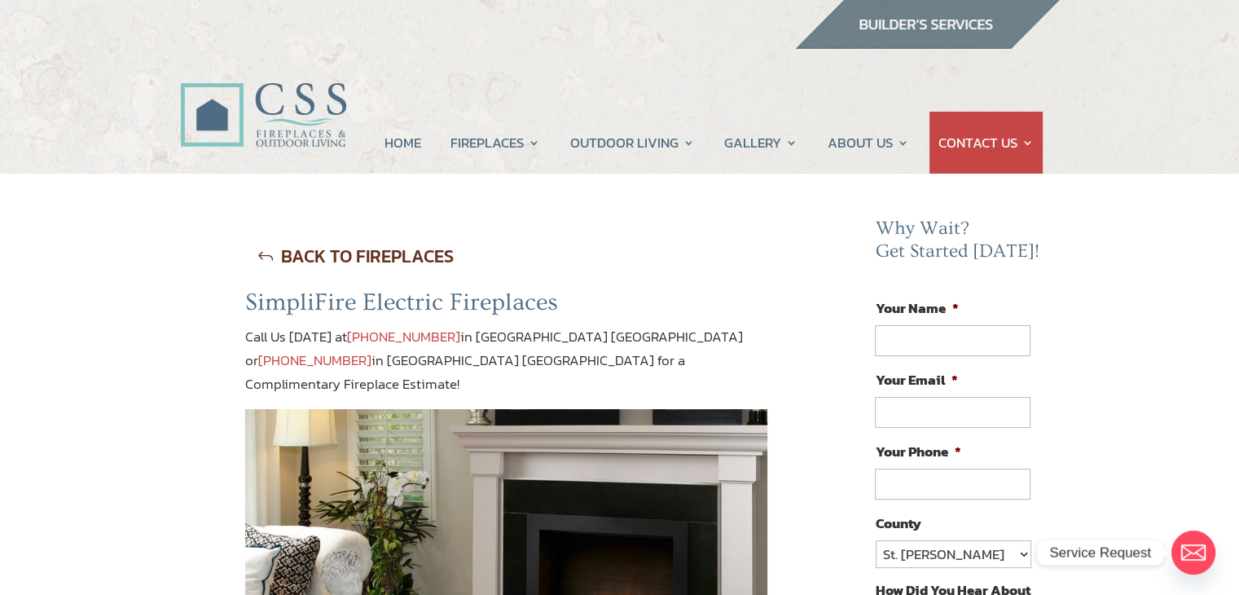
click at [313, 255] on link "BACK TO FIREPLACES" at bounding box center [355, 256] width 221 height 42
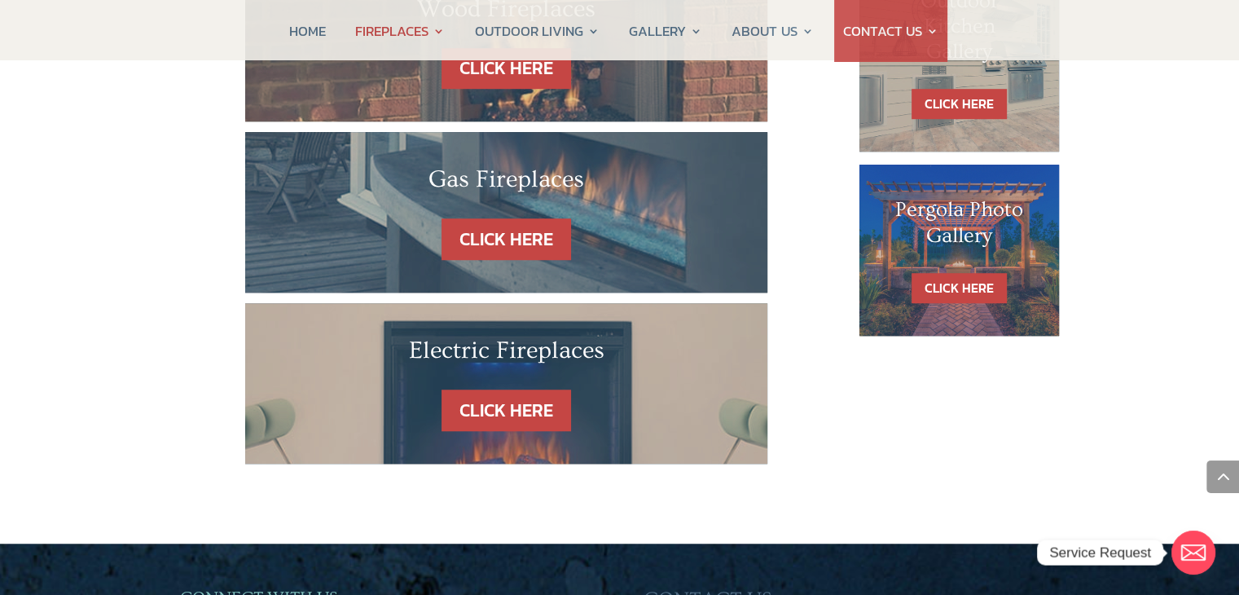
scroll to position [1141, 0]
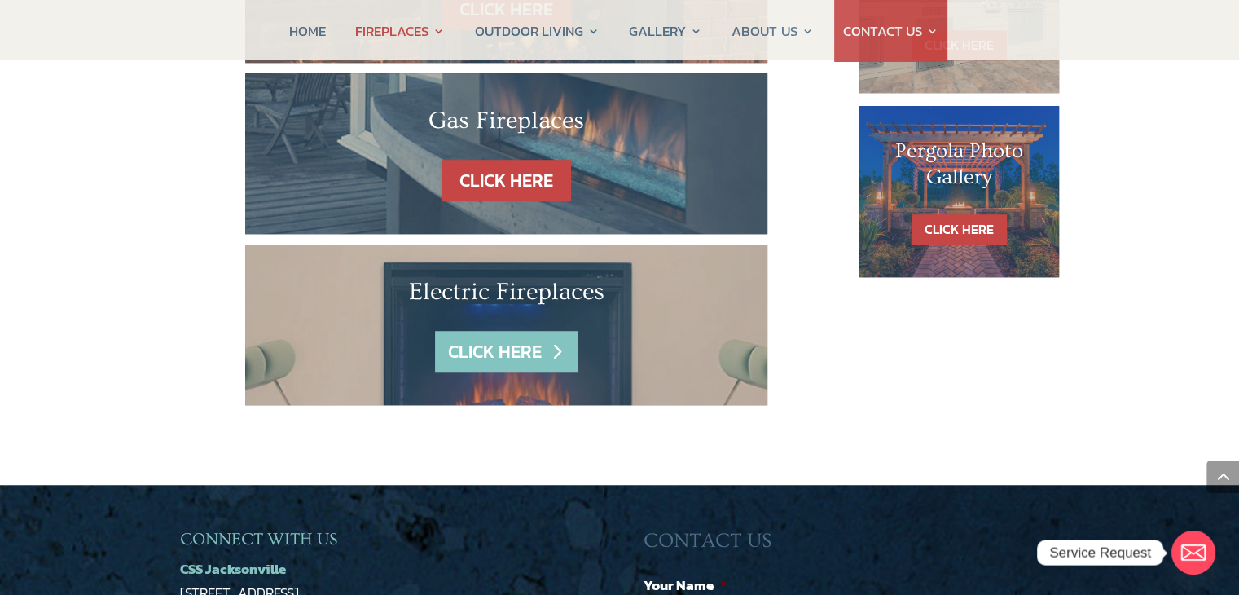
click at [483, 331] on link "CLICK HERE" at bounding box center [506, 352] width 142 height 42
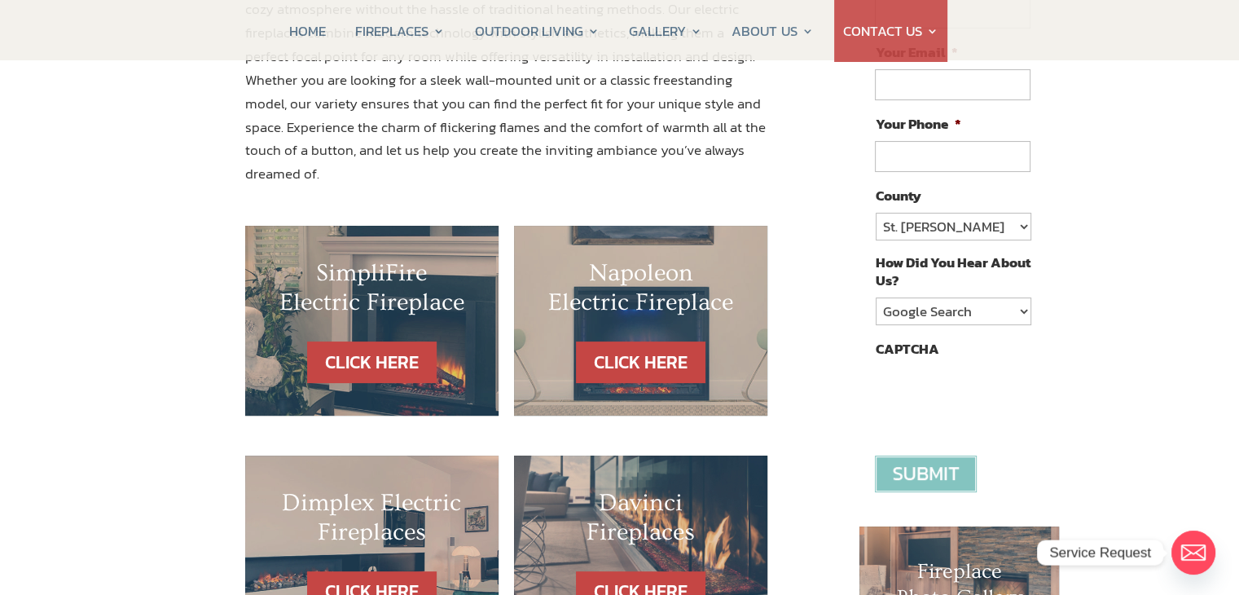
scroll to position [326, 0]
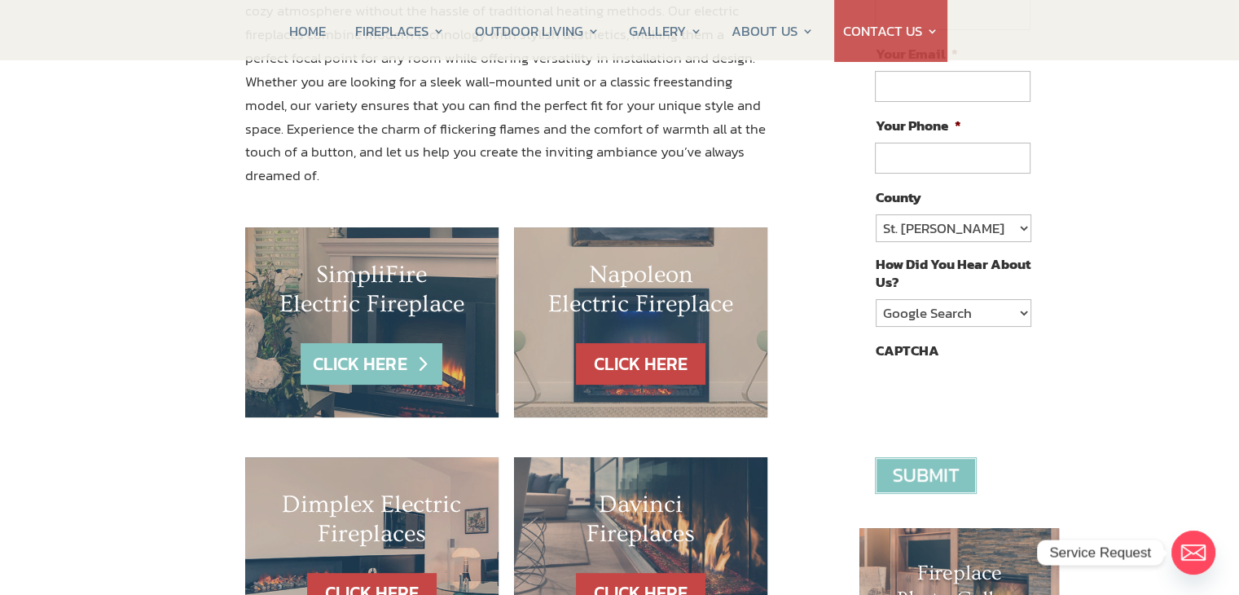
click at [381, 347] on link "CLICK HERE" at bounding box center [372, 364] width 142 height 42
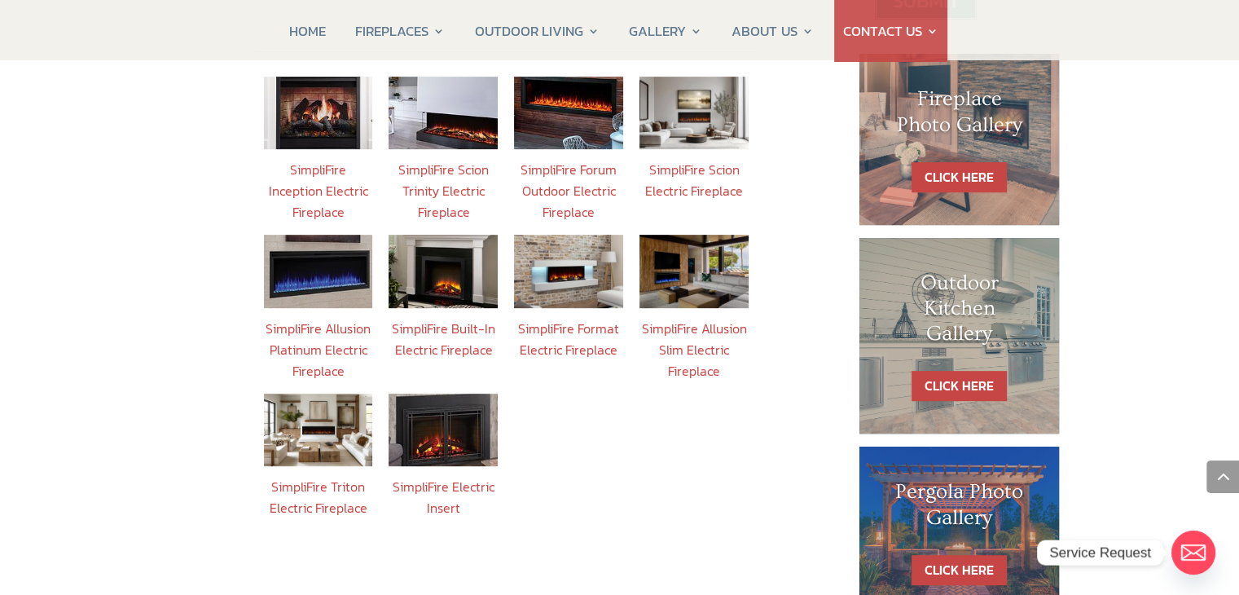
scroll to position [652, 0]
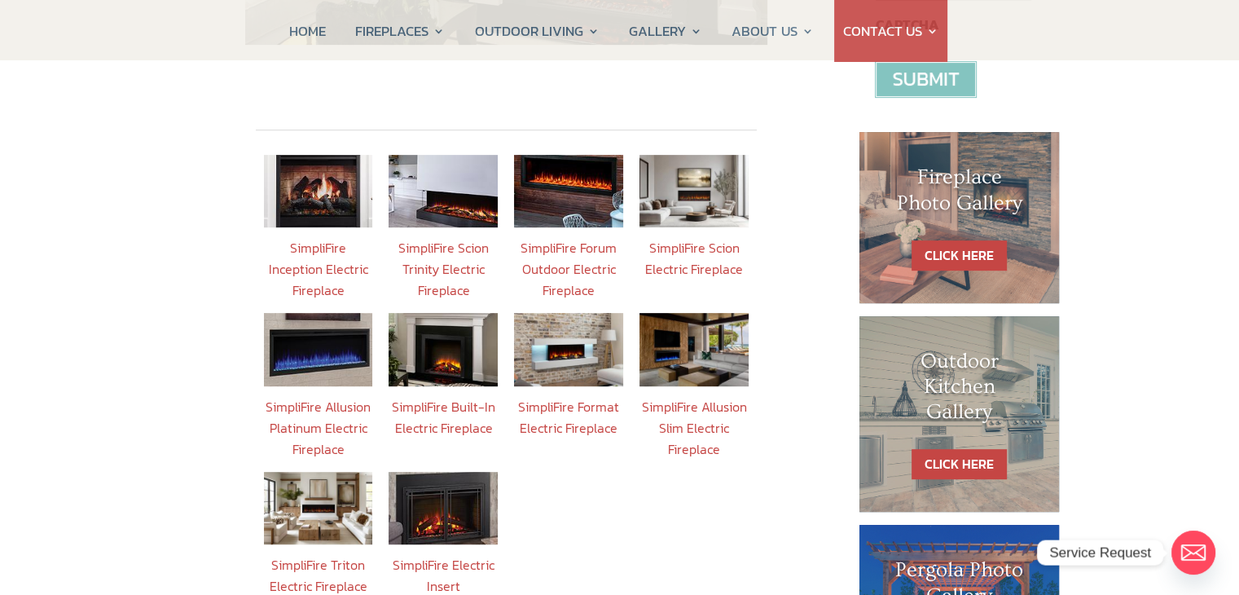
click at [337, 187] on img at bounding box center [318, 191] width 109 height 73
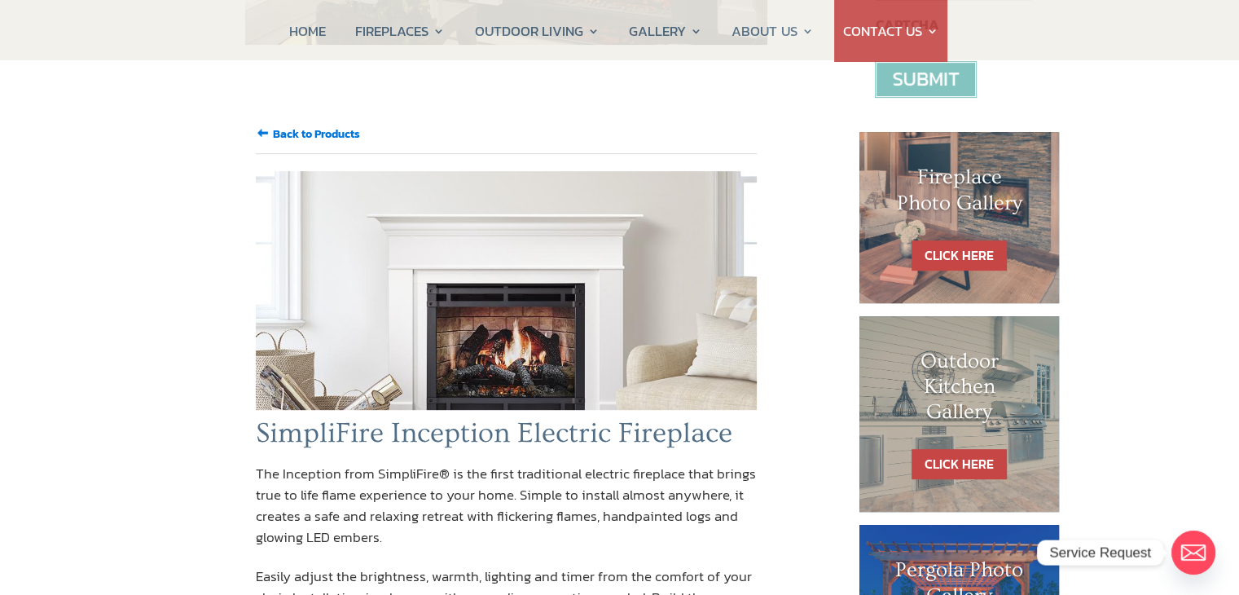
click at [686, 297] on img at bounding box center [507, 290] width 502 height 239
click at [327, 125] on input "Back to Products" at bounding box center [316, 133] width 87 height 17
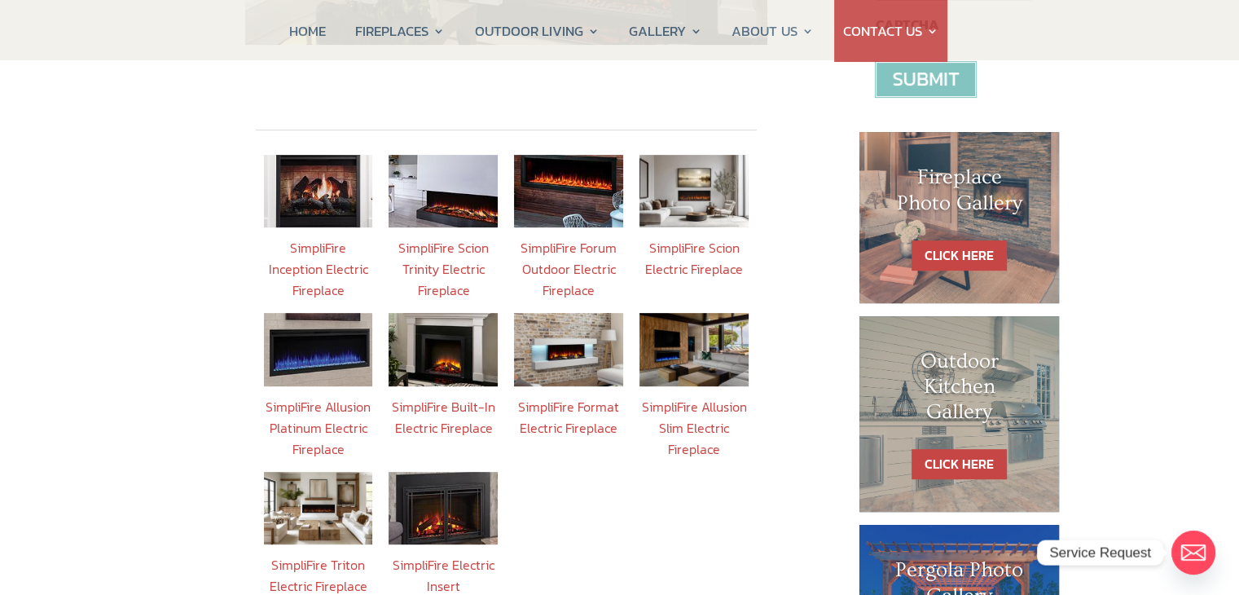
click at [455, 167] on img at bounding box center [443, 191] width 109 height 73
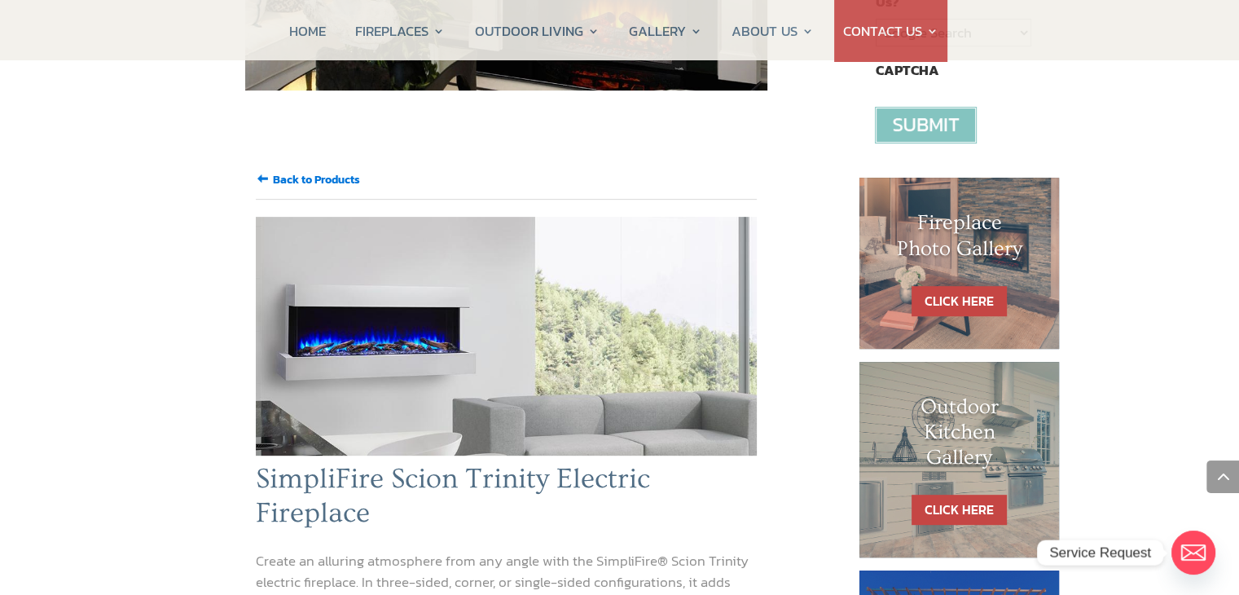
scroll to position [326, 0]
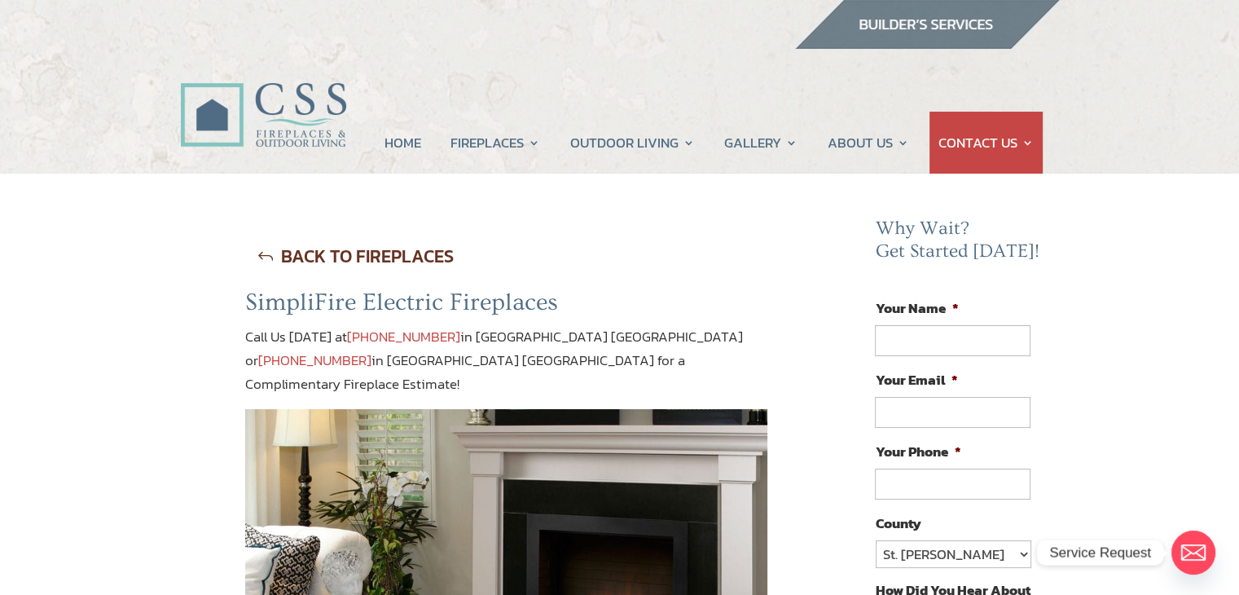
click at [333, 258] on link "BACK TO FIREPLACES" at bounding box center [355, 256] width 221 height 42
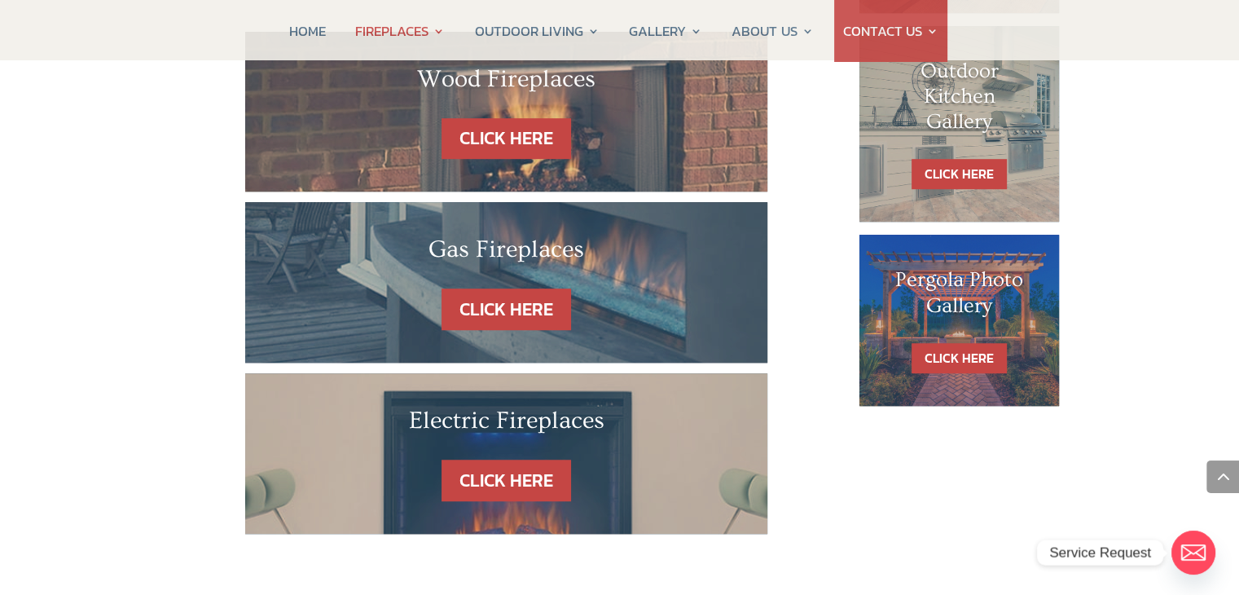
scroll to position [1222, 0]
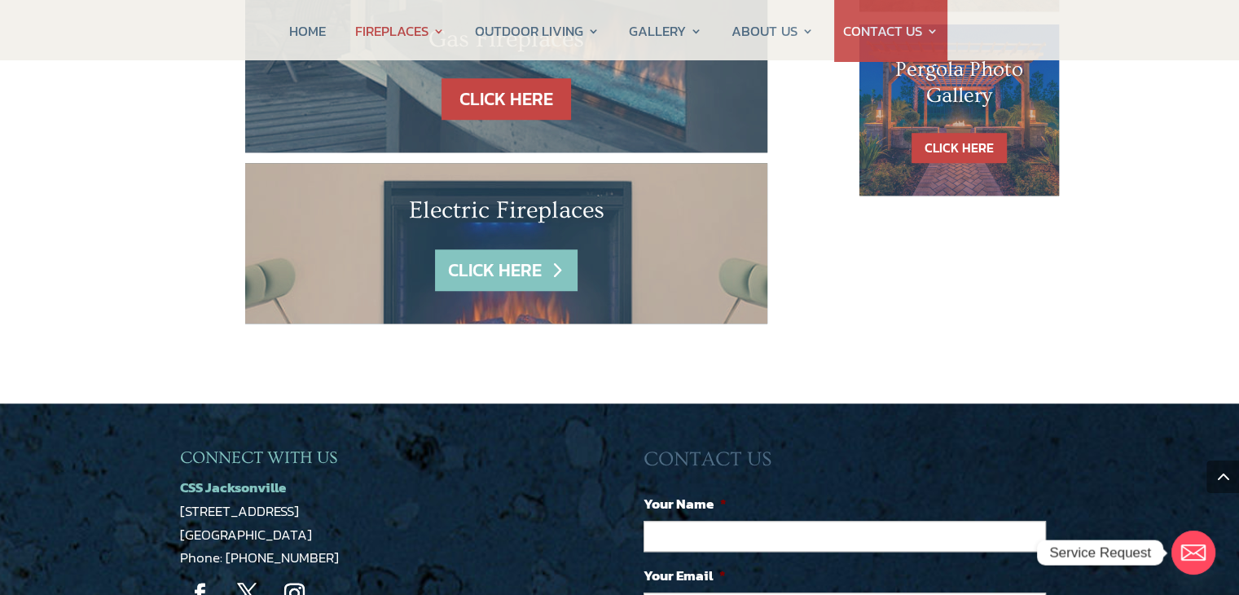
click at [507, 249] on link "CLICK HERE" at bounding box center [506, 270] width 142 height 42
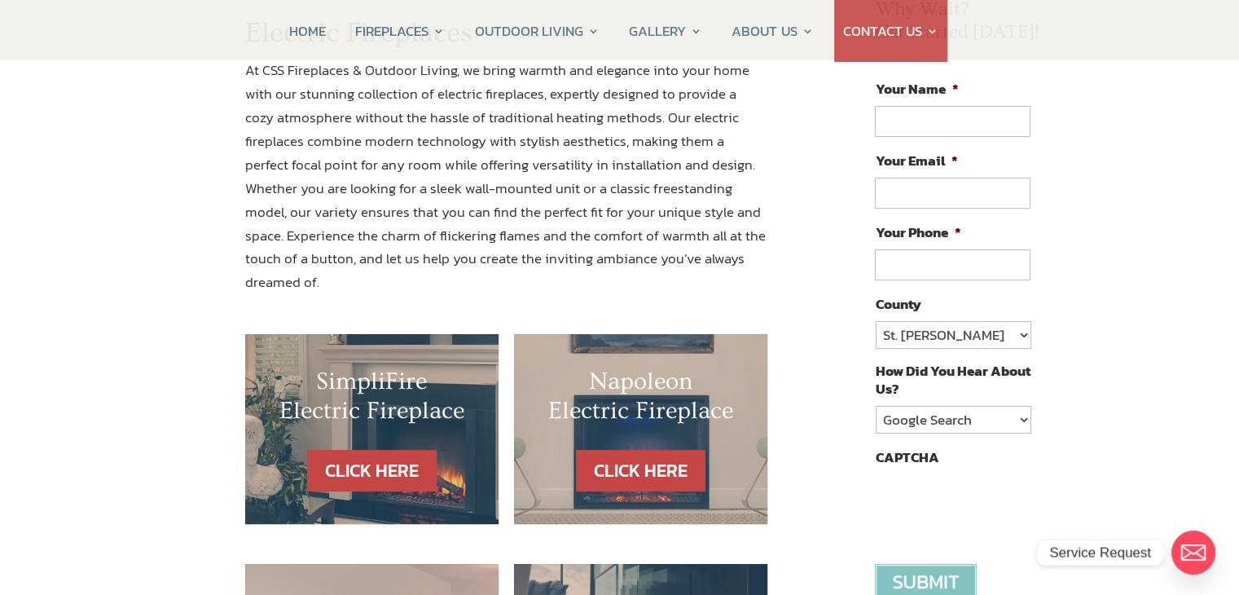
scroll to position [407, 0]
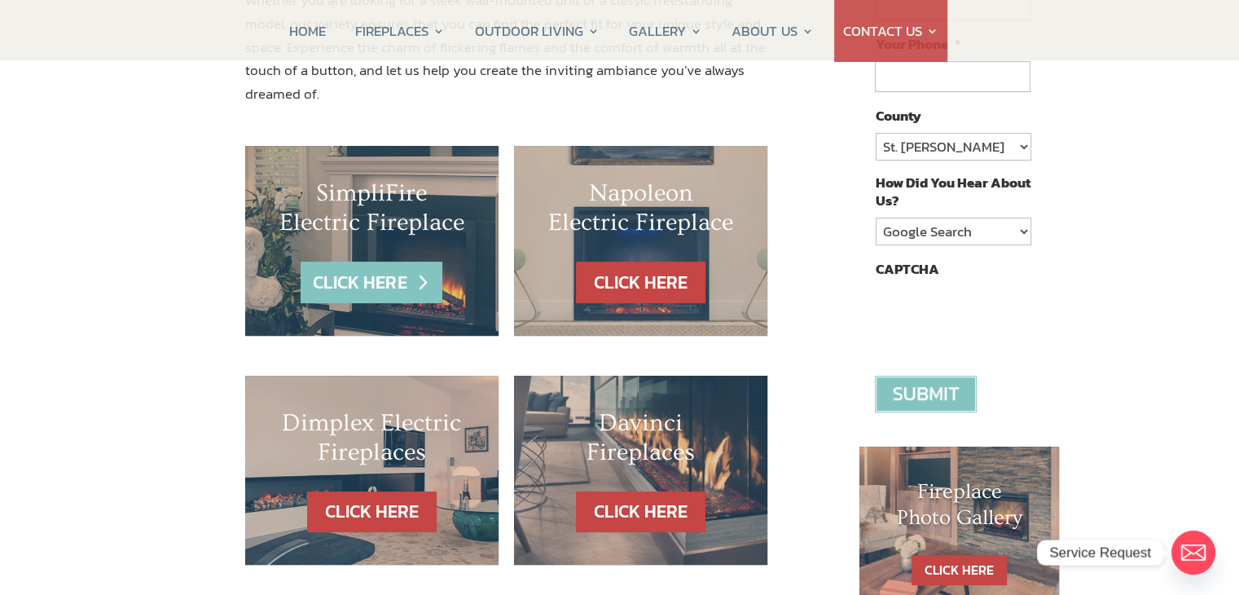
click at [368, 262] on link "CLICK HERE" at bounding box center [372, 283] width 142 height 42
click at [363, 262] on link "CLICK HERE" at bounding box center [372, 283] width 142 height 42
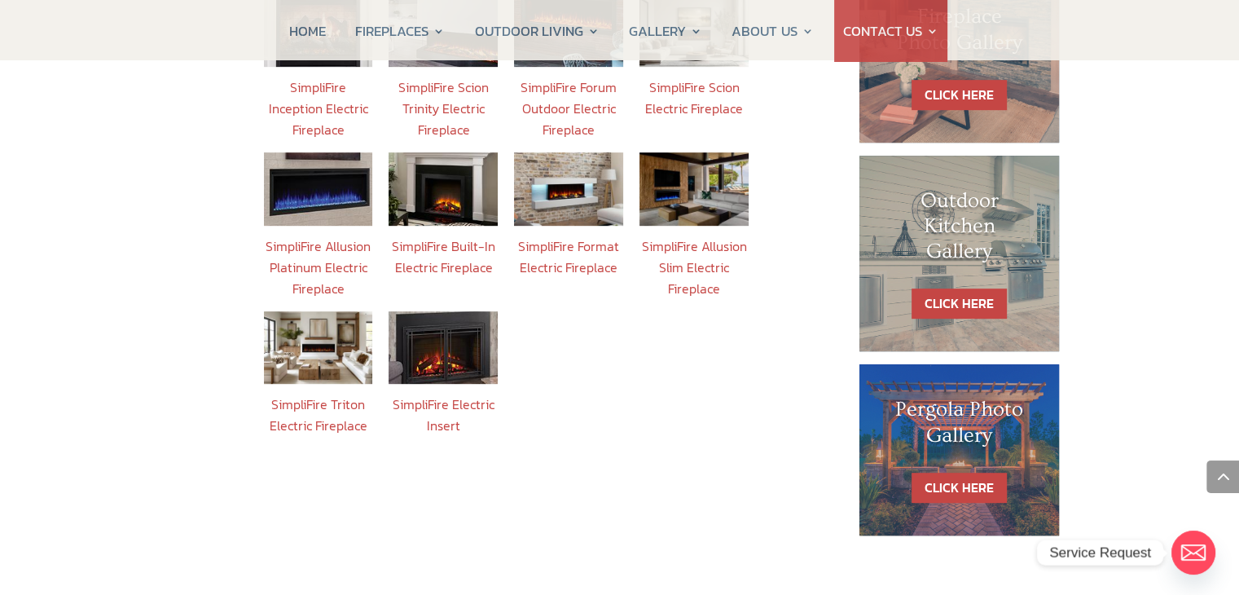
scroll to position [815, 0]
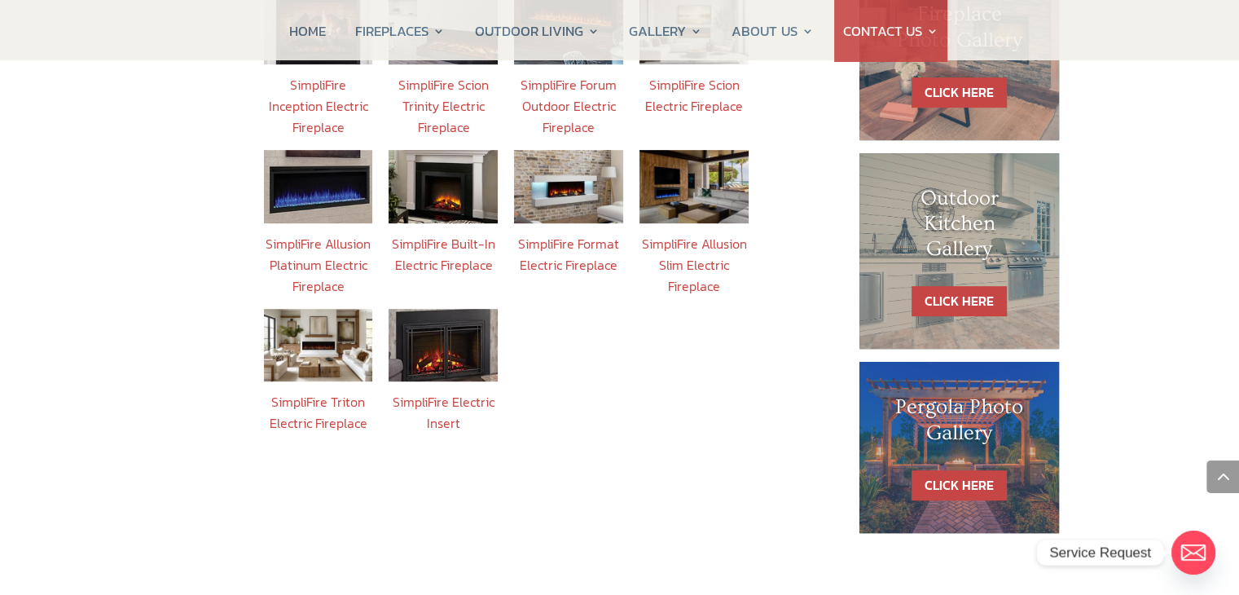
click at [578, 182] on img at bounding box center [568, 186] width 109 height 73
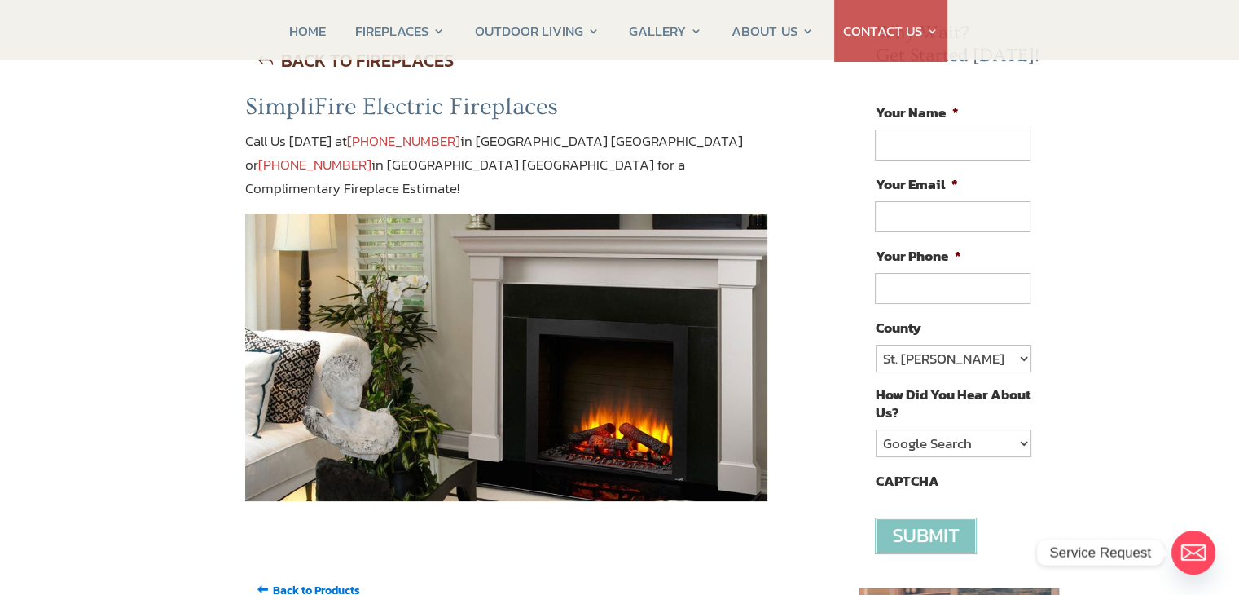
scroll to position [163, 0]
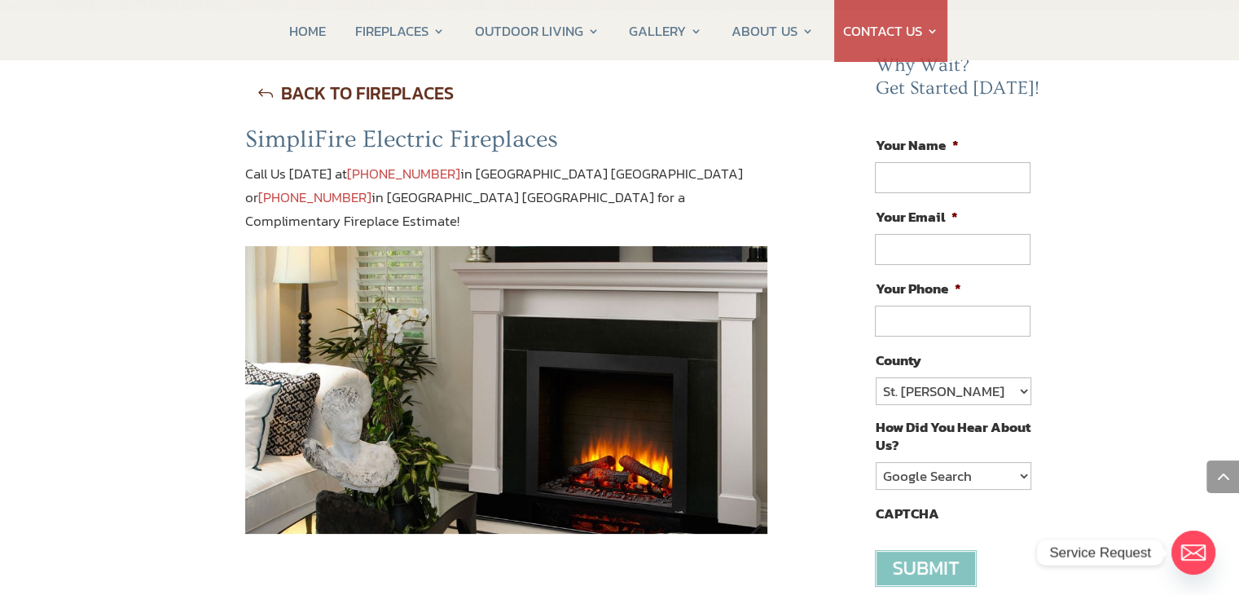
scroll to position [815, 0]
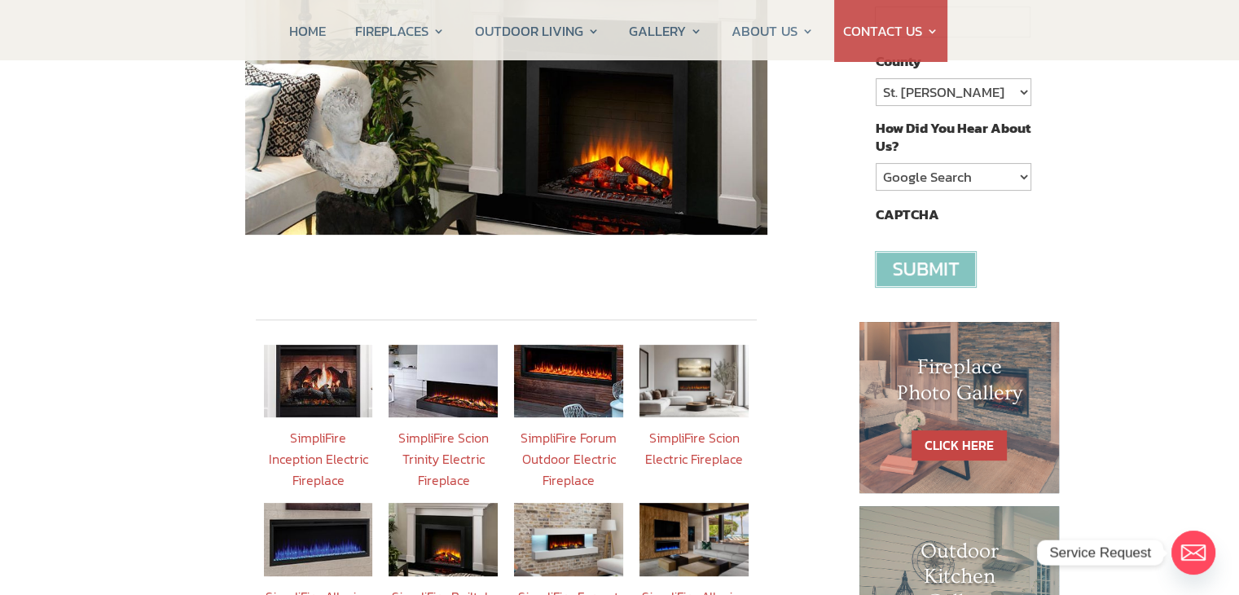
scroll to position [489, 0]
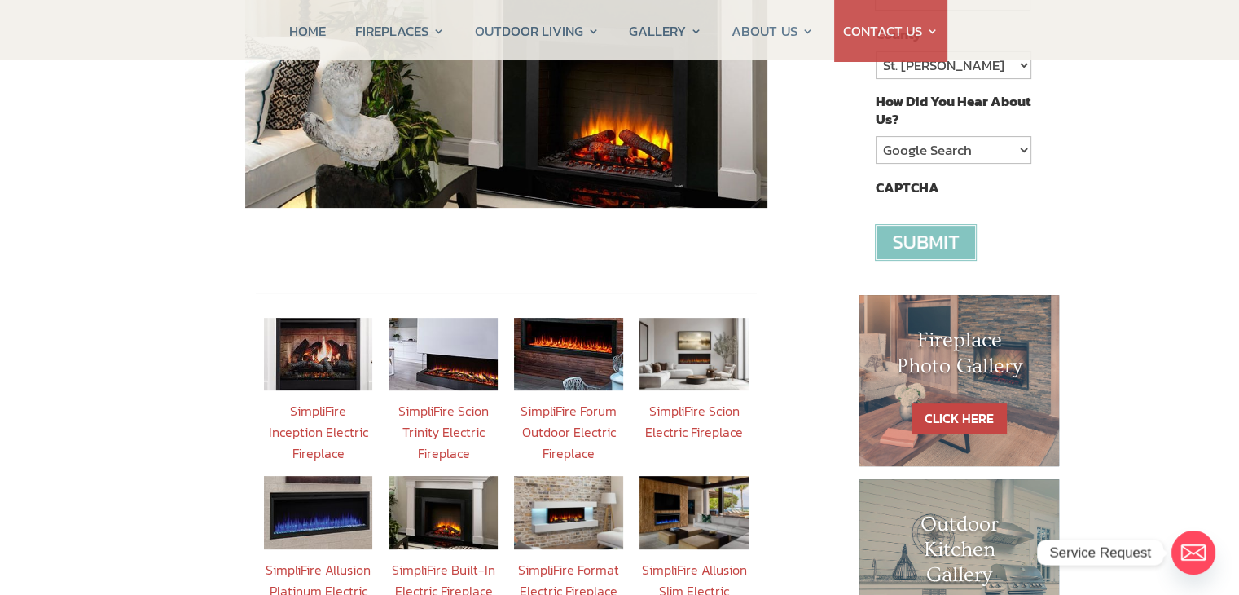
click at [330, 402] on link "SimpliFire Inception Electric Fireplace" at bounding box center [317, 432] width 99 height 62
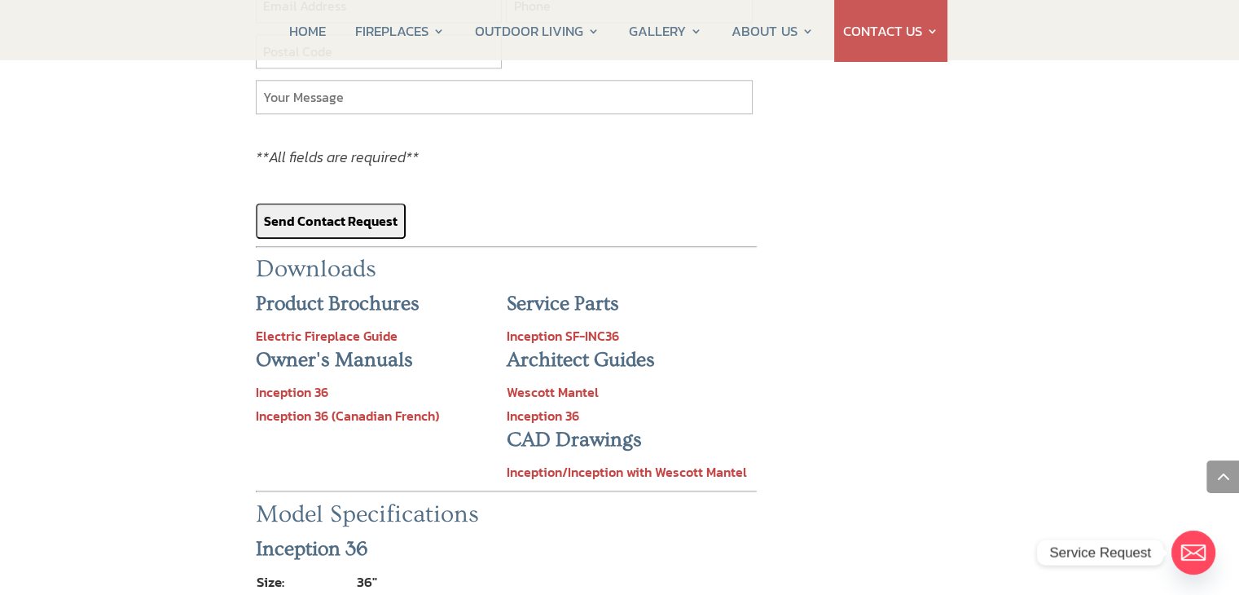
scroll to position [1792, 0]
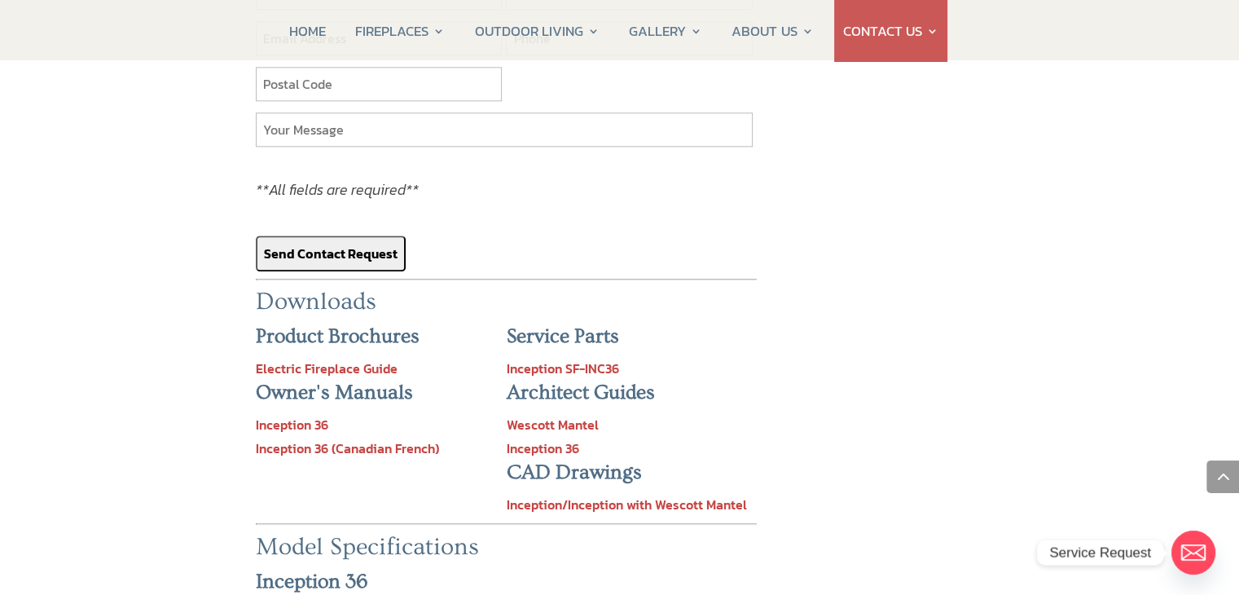
click at [339, 358] on link "Electric Fireplace Guide" at bounding box center [327, 368] width 142 height 20
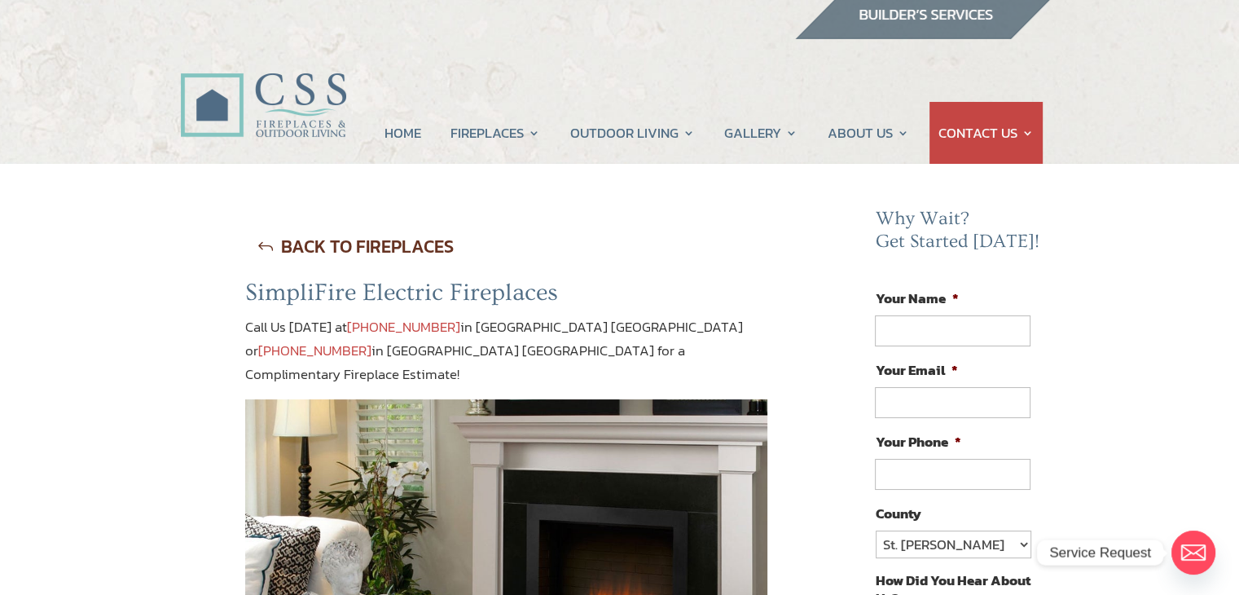
scroll to position [0, 0]
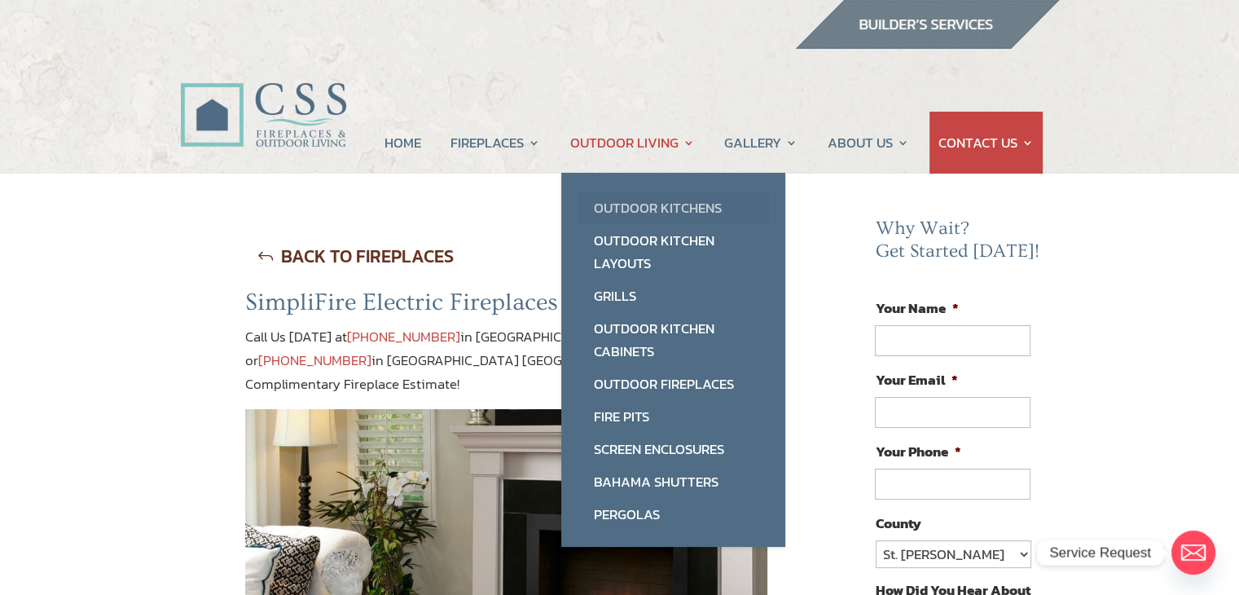
click at [622, 208] on link "Outdoor Kitchens" at bounding box center [673, 207] width 191 height 33
